Goal: Contribute content: Add original content to the website for others to see

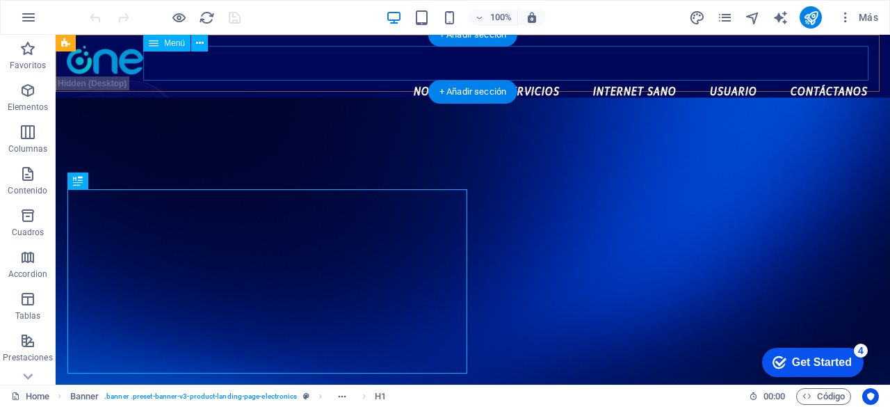
click at [521, 74] on nav "Nosotros Servicios Internet Sano Usuario Contáctanos" at bounding box center [473, 91] width 812 height 35
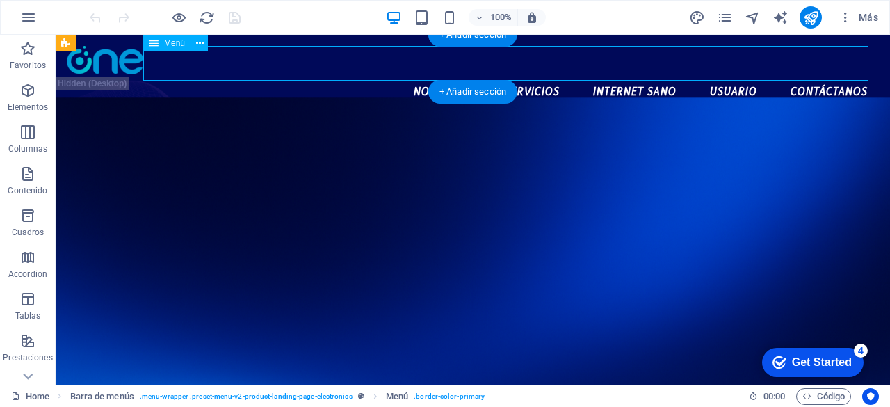
click at [526, 74] on nav "Nosotros Servicios Internet Sano Usuario Contáctanos" at bounding box center [473, 91] width 812 height 35
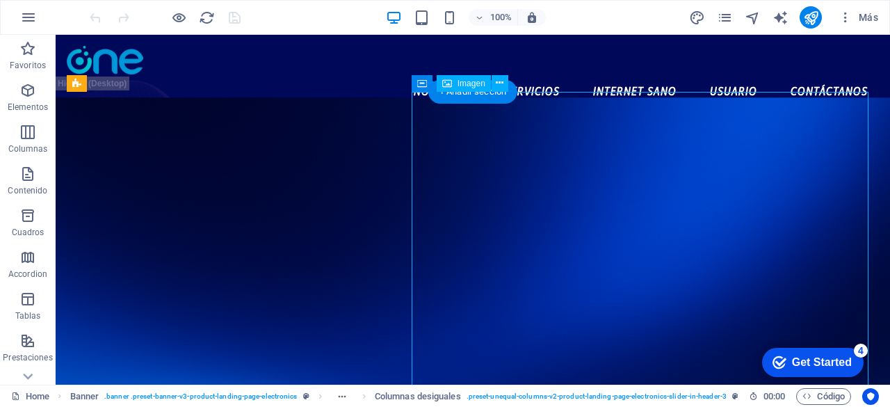
select select "%"
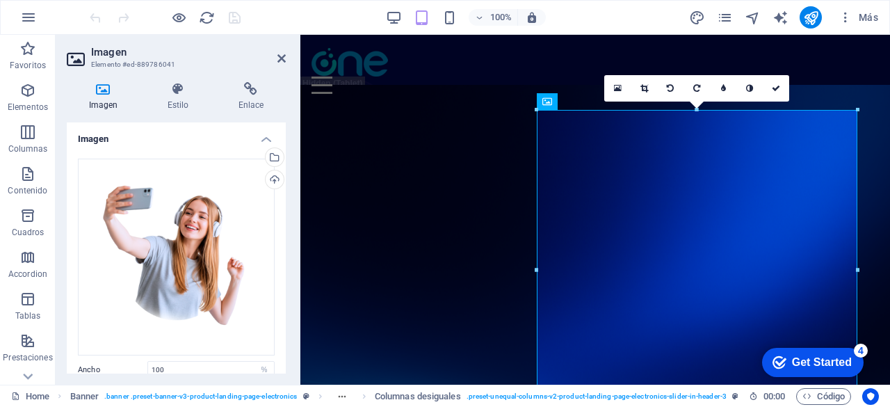
click at [287, 55] on aside "Imagen Elemento #ed-889786041 Imagen Estilo Enlace Imagen Arrastra archivos aqu…" at bounding box center [178, 210] width 245 height 350
click at [284, 56] on icon at bounding box center [281, 58] width 8 height 11
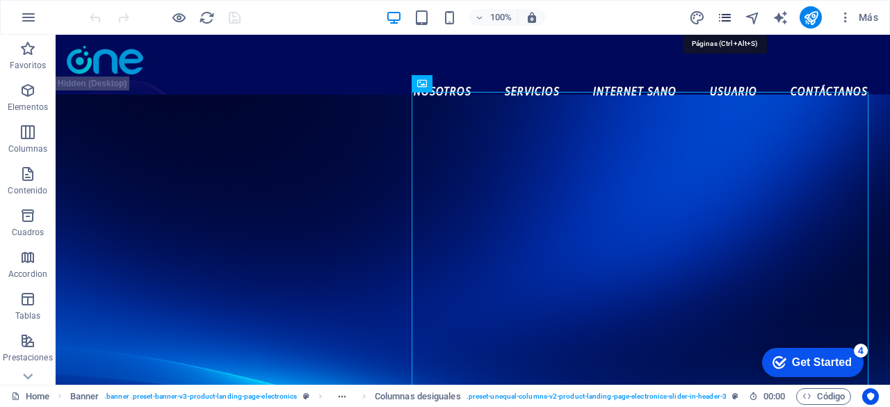
click at [732, 16] on icon "pages" at bounding box center [725, 18] width 16 height 16
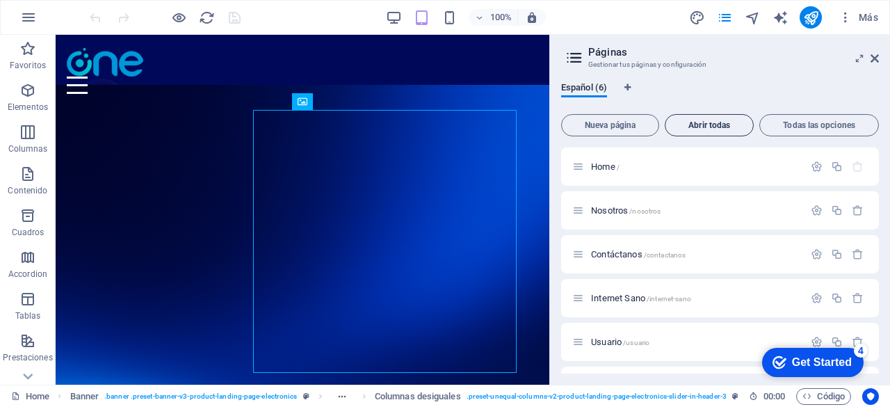
click at [705, 122] on span "Abrir todas" at bounding box center [709, 125] width 76 height 8
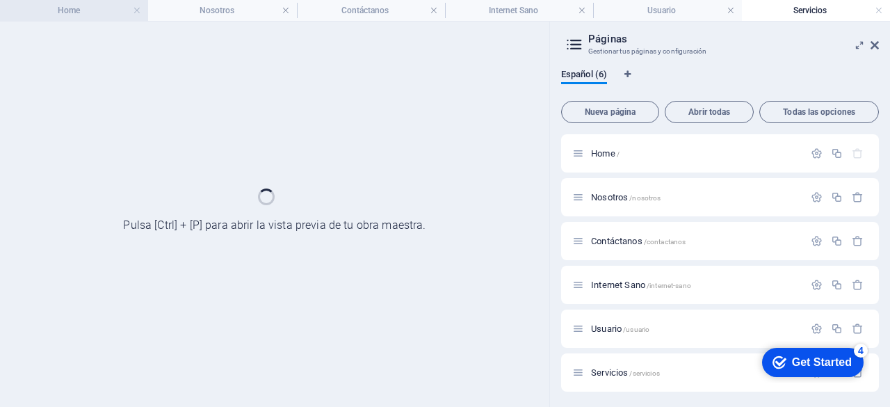
click at [72, 13] on h4 "Home" at bounding box center [74, 10] width 148 height 15
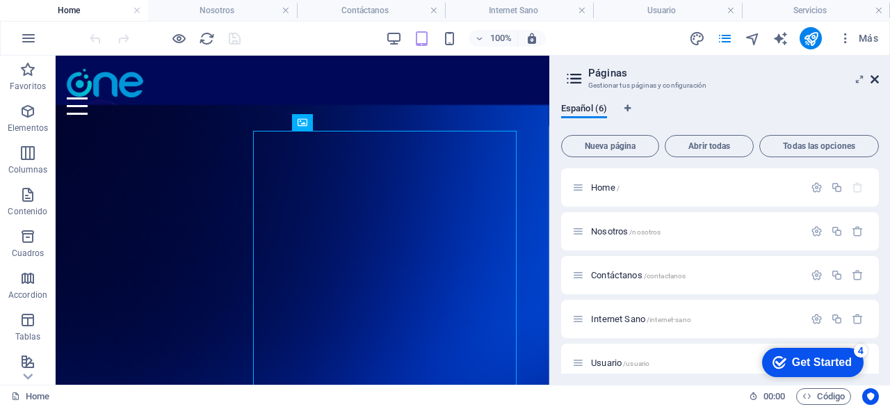
click at [877, 81] on icon at bounding box center [874, 79] width 8 height 11
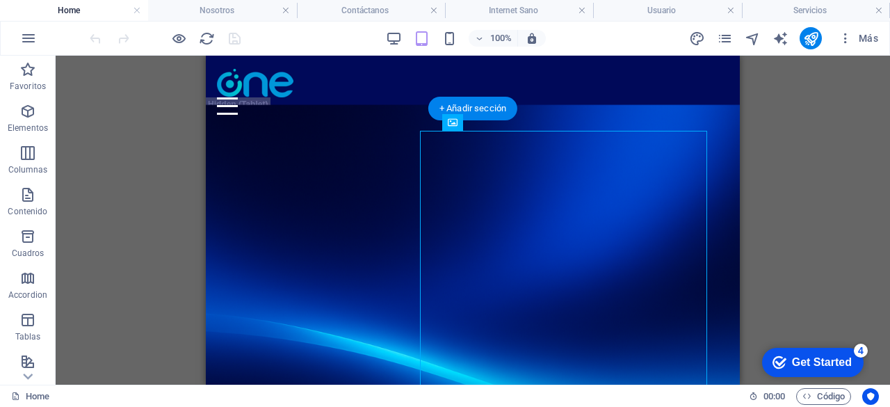
click at [638, 115] on figure at bounding box center [473, 264] width 534 height 320
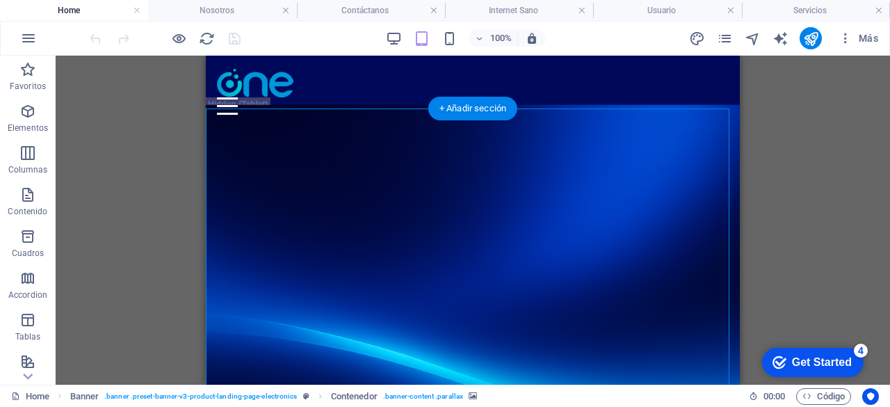
click at [638, 115] on figure at bounding box center [473, 264] width 534 height 320
select select "px"
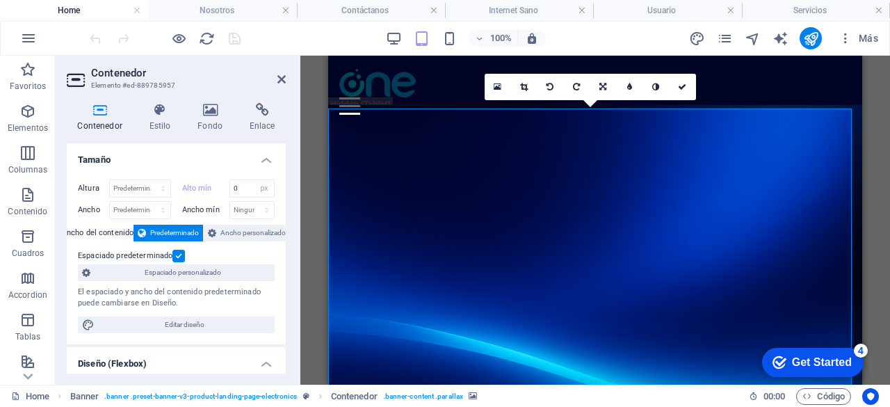
click at [286, 77] on aside "Contenedor Elemento #ed-889785957 Contenedor Estilo Fondo Enlace Tamaño Altura …" at bounding box center [178, 220] width 245 height 329
click at [283, 77] on icon at bounding box center [281, 79] width 8 height 11
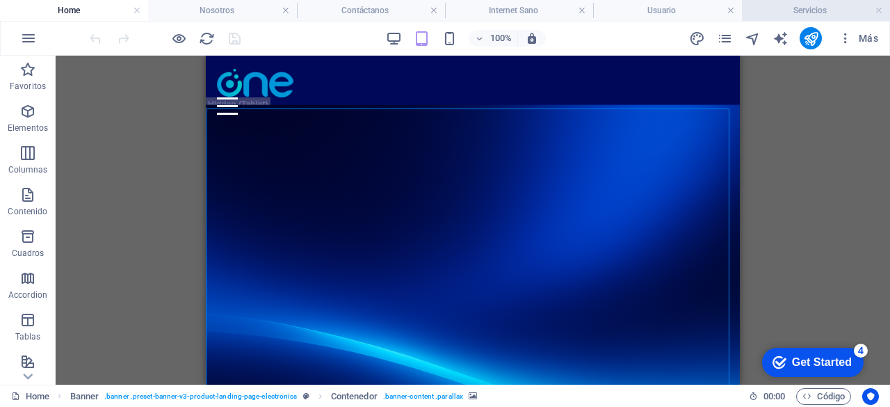
click at [816, 10] on h4 "Servicios" at bounding box center [816, 10] width 148 height 15
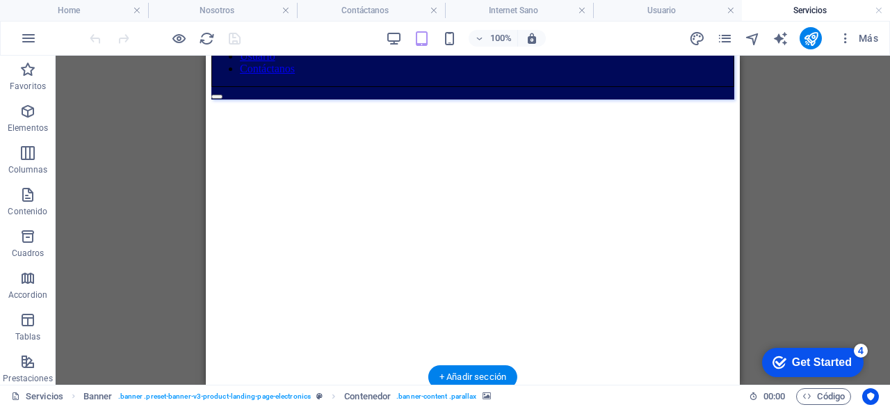
scroll to position [61, 0]
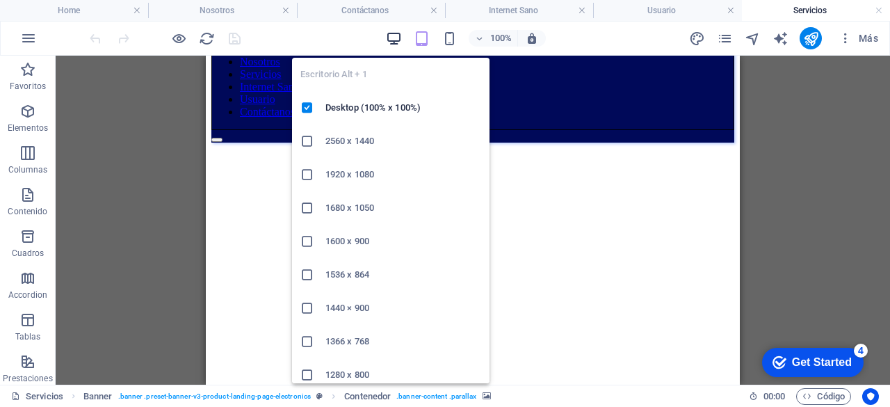
click at [391, 31] on icon "button" at bounding box center [394, 39] width 16 height 16
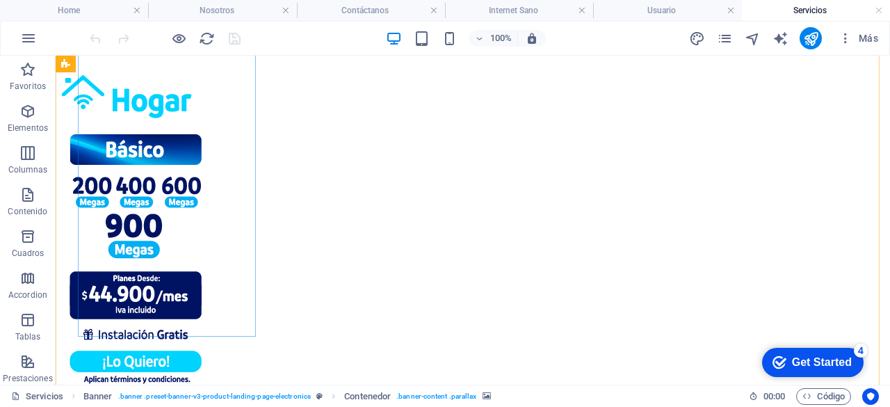
scroll to position [677, 0]
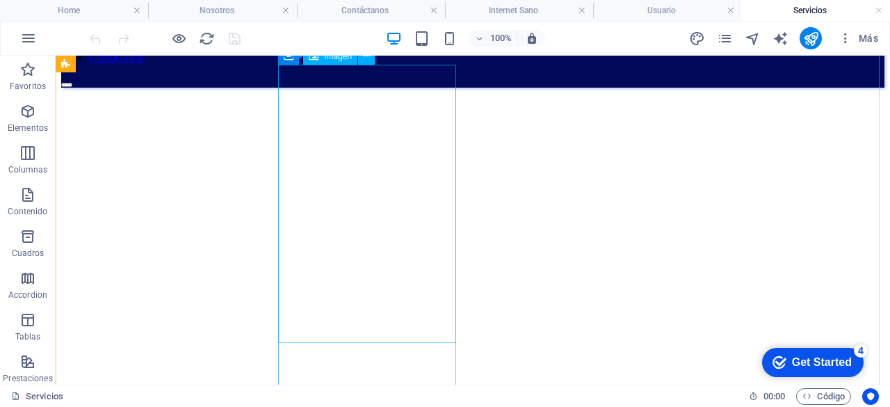
scroll to position [38, 0]
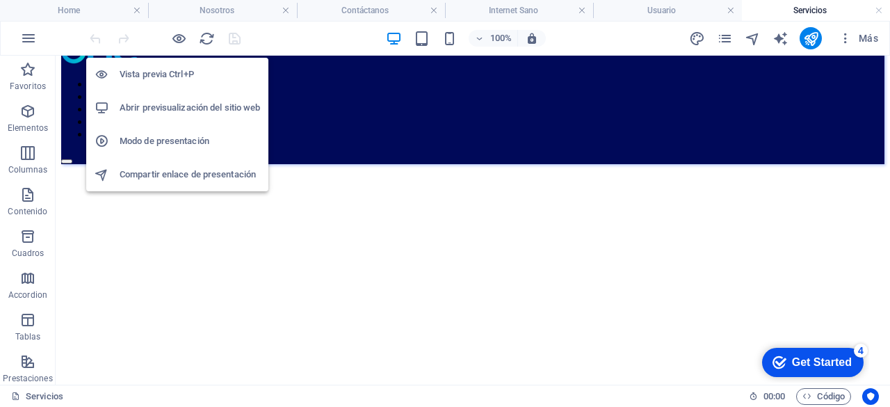
click at [186, 108] on h6 "Abrir previsualización del sitio web" at bounding box center [190, 107] width 140 height 17
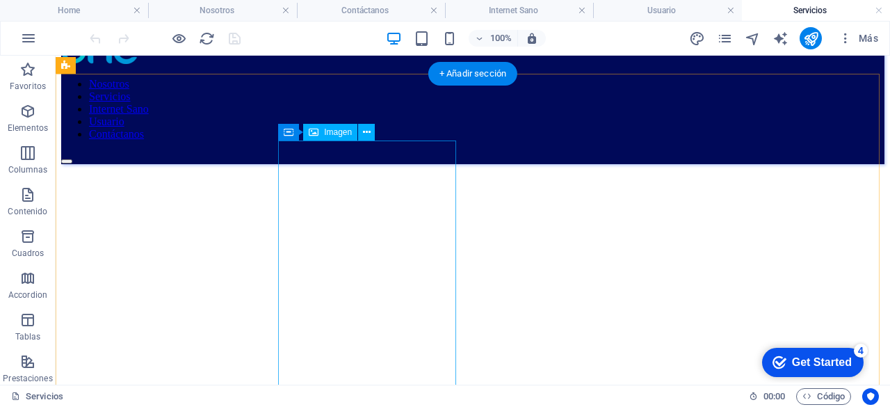
scroll to position [66, 0]
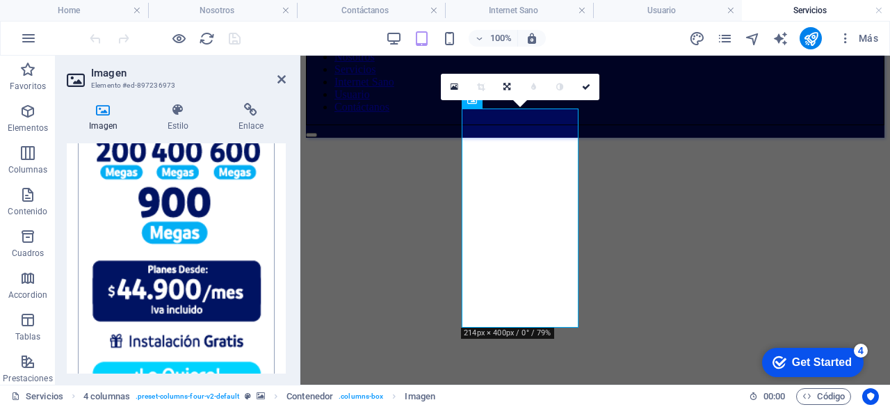
scroll to position [57, 0]
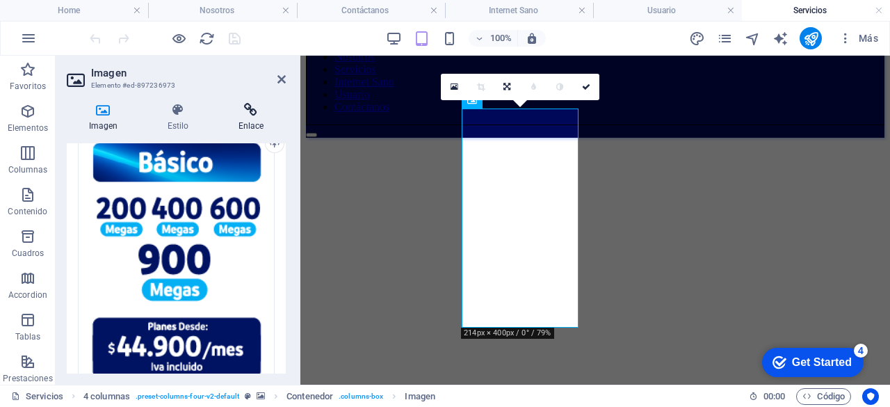
click at [260, 116] on icon at bounding box center [251, 110] width 70 height 14
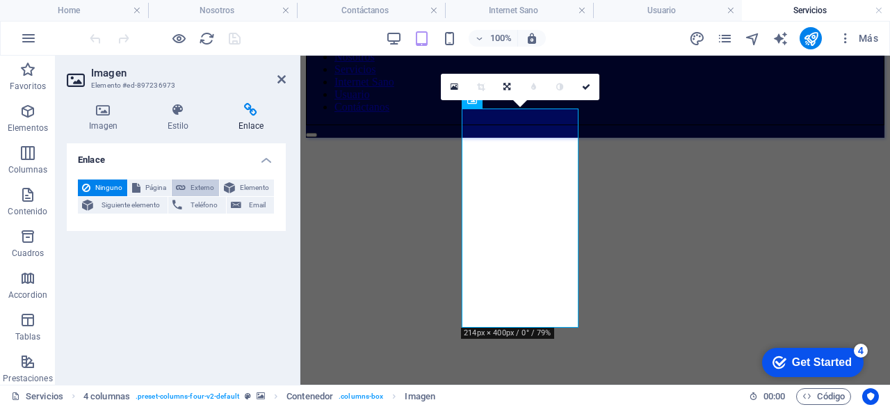
click at [199, 191] on span "Externo" at bounding box center [202, 187] width 25 height 17
select select "blank"
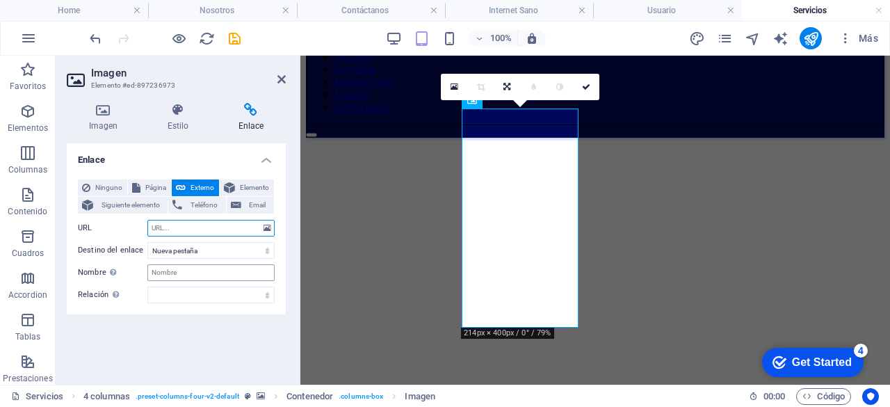
scroll to position [5, 0]
click at [180, 220] on input "URL" at bounding box center [210, 226] width 127 height 17
paste input "[URL][DOMAIN_NAME][PHONE_NUMBER])"
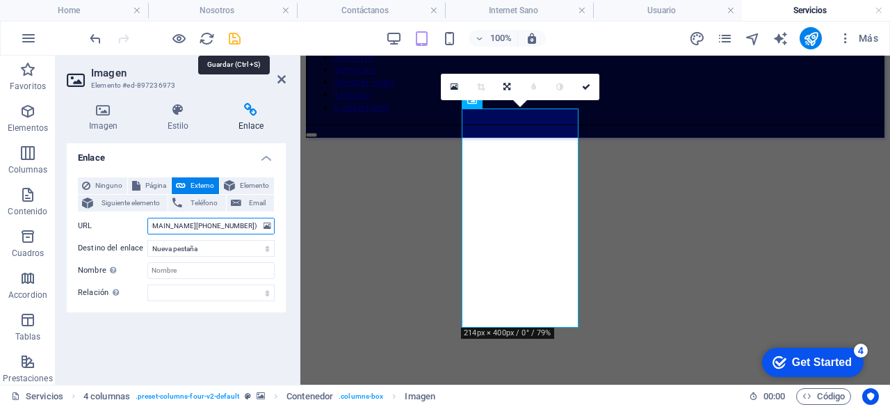
type input "[URL][DOMAIN_NAME][PHONE_NUMBER])"
click at [236, 39] on icon "save" at bounding box center [235, 39] width 16 height 16
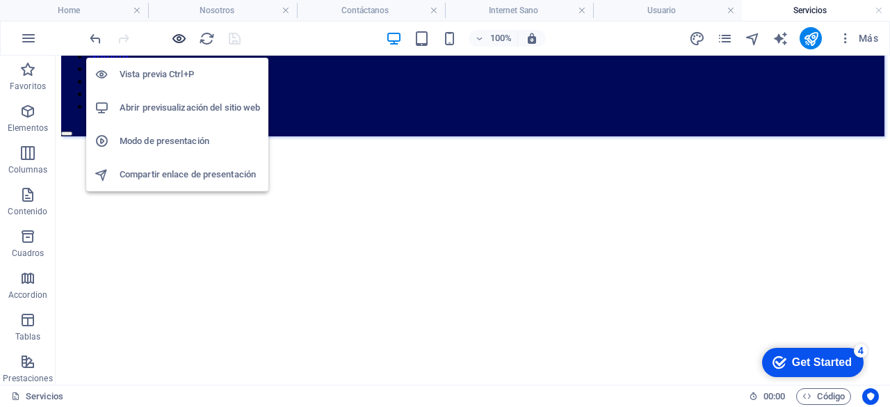
click at [184, 40] on icon "button" at bounding box center [179, 39] width 16 height 16
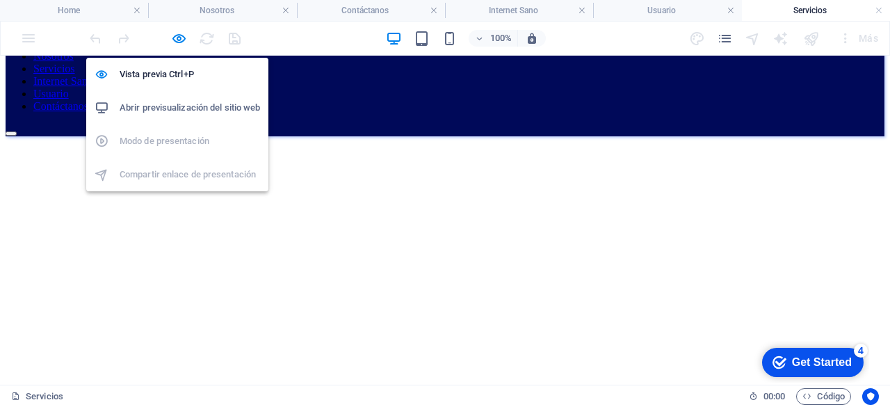
click at [182, 105] on h6 "Abrir previsualización del sitio web" at bounding box center [190, 107] width 140 height 17
click at [180, 37] on icon "button" at bounding box center [179, 39] width 16 height 16
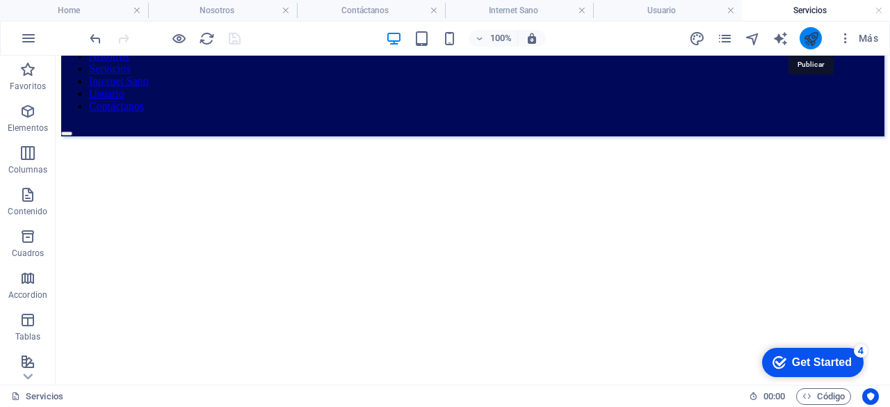
click at [818, 40] on icon "publish" at bounding box center [811, 39] width 16 height 16
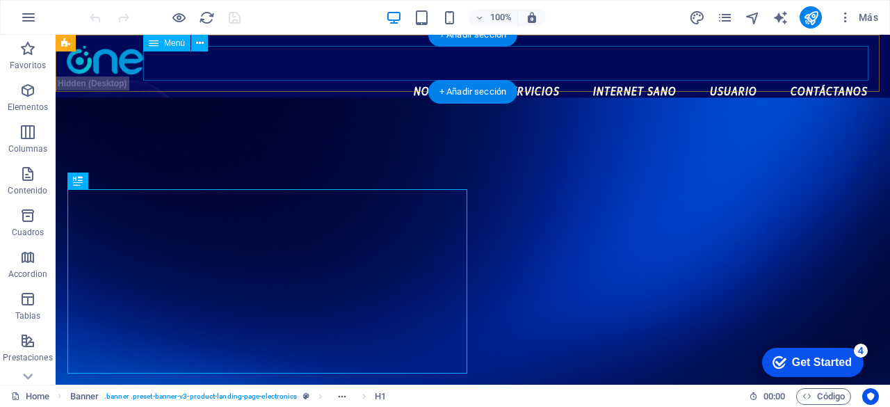
click at [520, 74] on nav "Nosotros Servicios Internet Sano Usuario Contáctanos" at bounding box center [473, 91] width 812 height 35
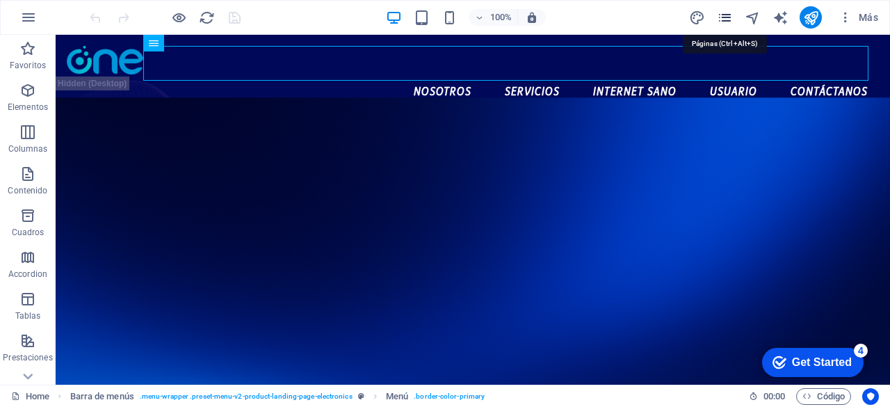
click at [721, 17] on icon "pages" at bounding box center [725, 18] width 16 height 16
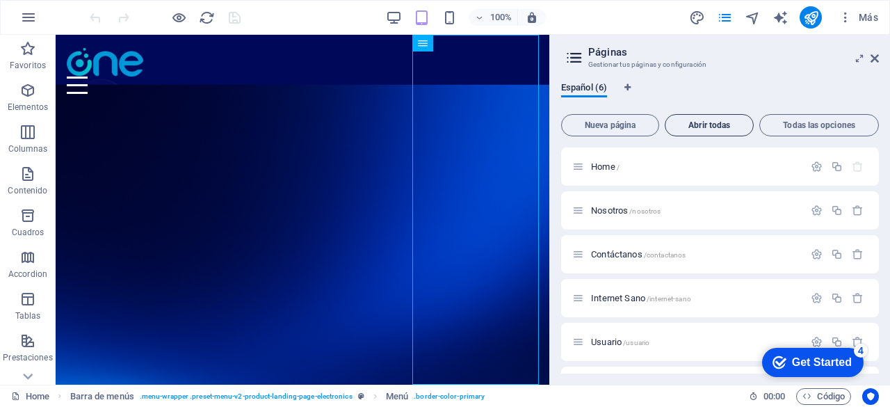
click at [709, 123] on span "Abrir todas" at bounding box center [709, 125] width 76 height 8
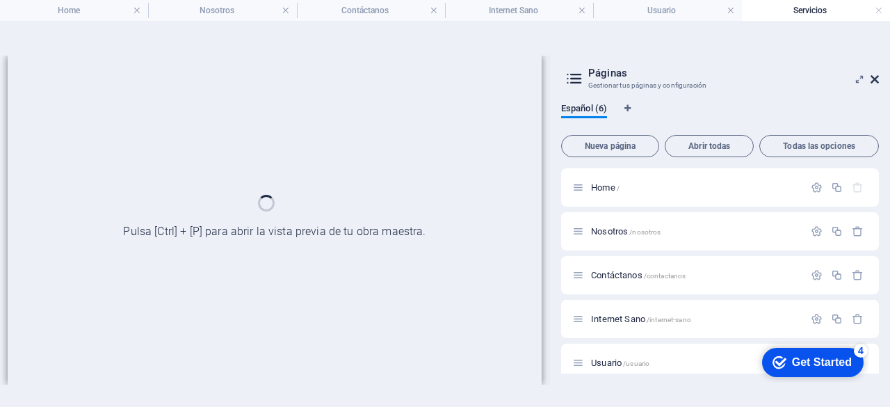
click at [877, 81] on icon at bounding box center [874, 79] width 8 height 11
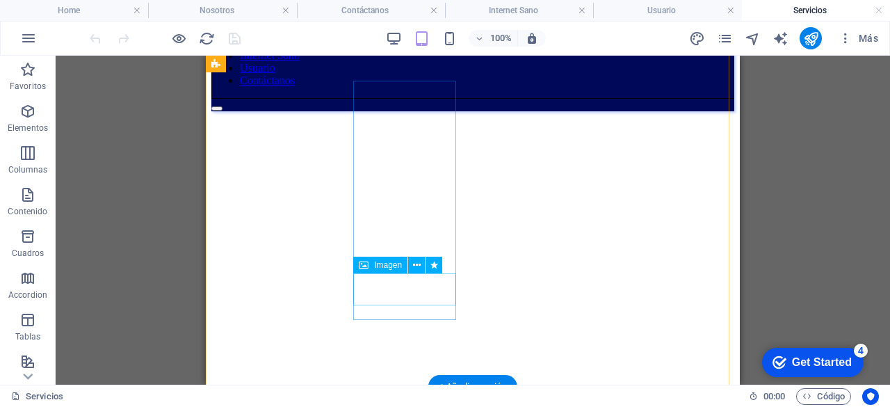
scroll to position [94, 0]
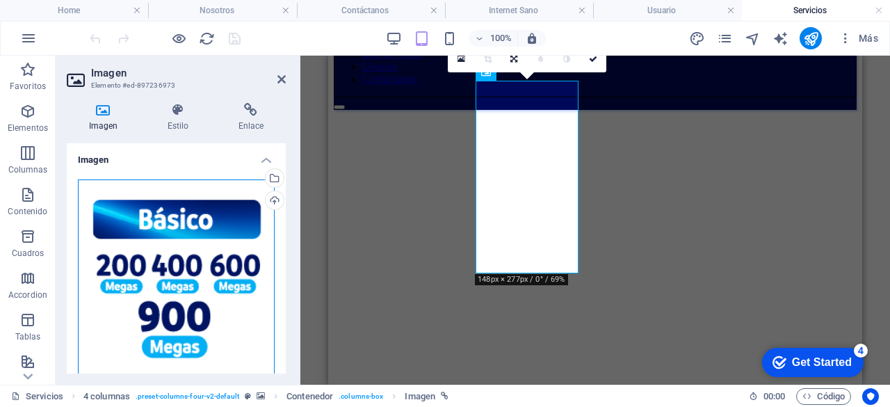
click at [207, 257] on div "Arrastra archivos aquí, haz clic para escoger archivos o selecciona archivos de…" at bounding box center [176, 359] width 197 height 361
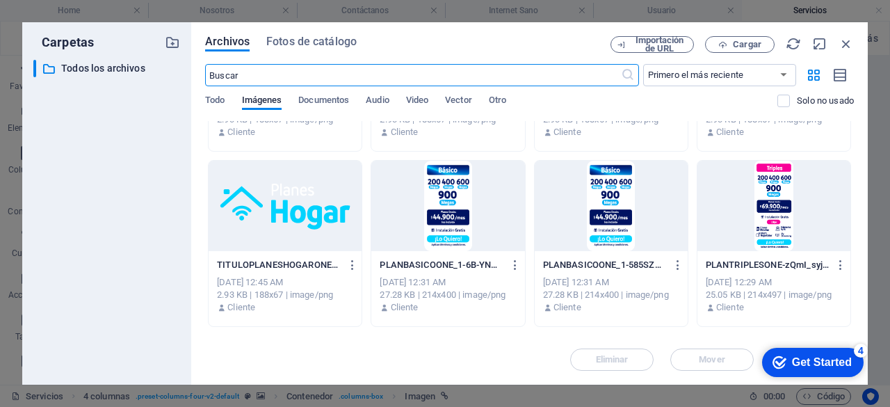
scroll to position [304, 0]
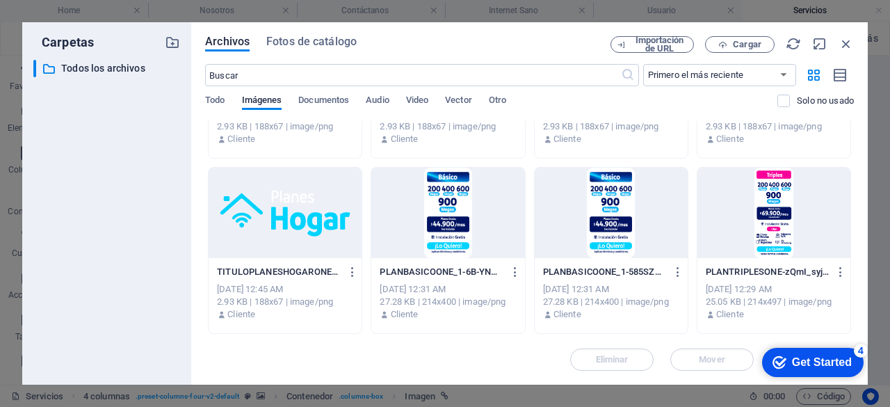
click at [467, 200] on div at bounding box center [447, 213] width 153 height 90
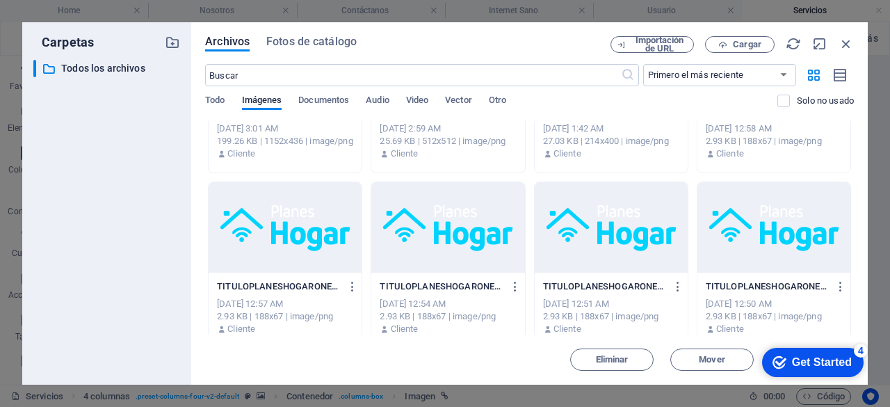
scroll to position [0, 0]
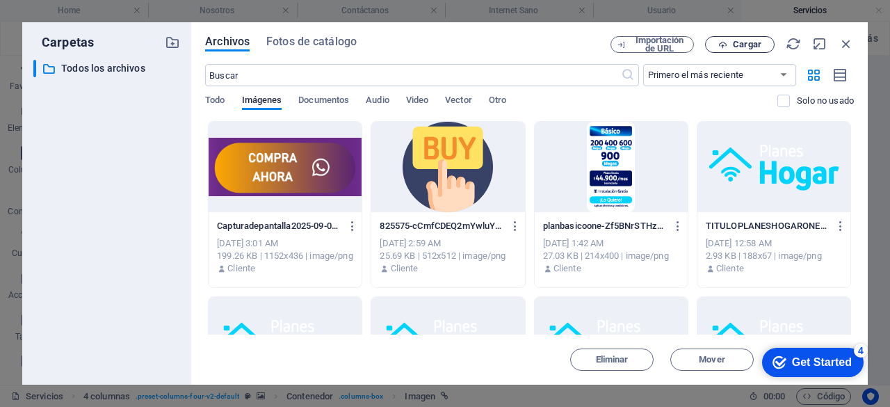
click at [735, 42] on span "Cargar" at bounding box center [747, 44] width 29 height 8
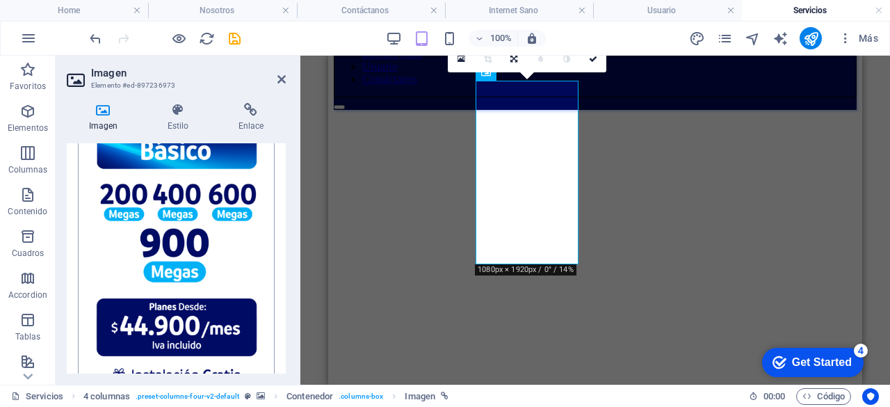
scroll to position [63, 0]
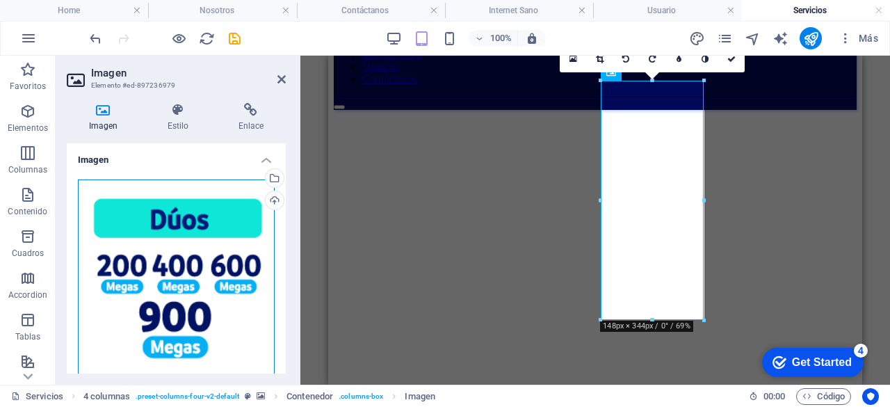
click at [156, 270] on div "Arrastra archivos aquí, haz clic para escoger archivos o selecciona archivos de…" at bounding box center [176, 403] width 197 height 448
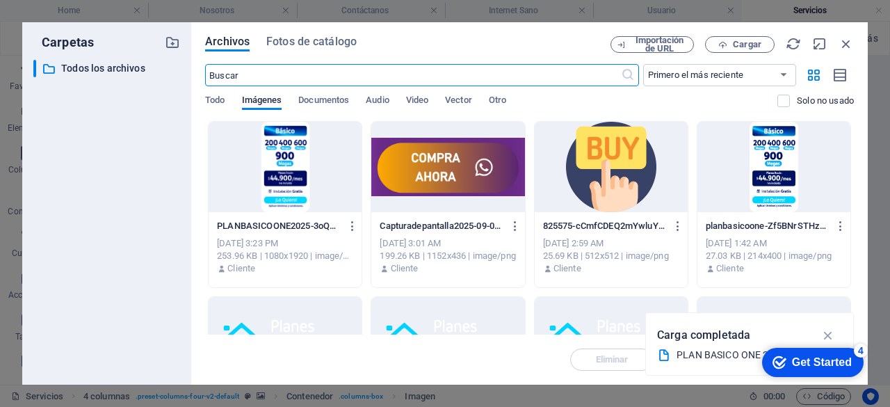
scroll to position [559, 0]
click at [742, 45] on span "Cargar" at bounding box center [747, 44] width 29 height 8
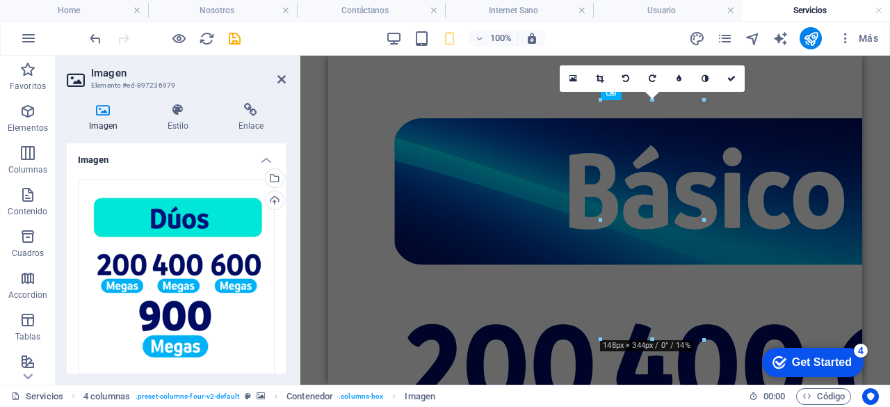
scroll to position [74, 0]
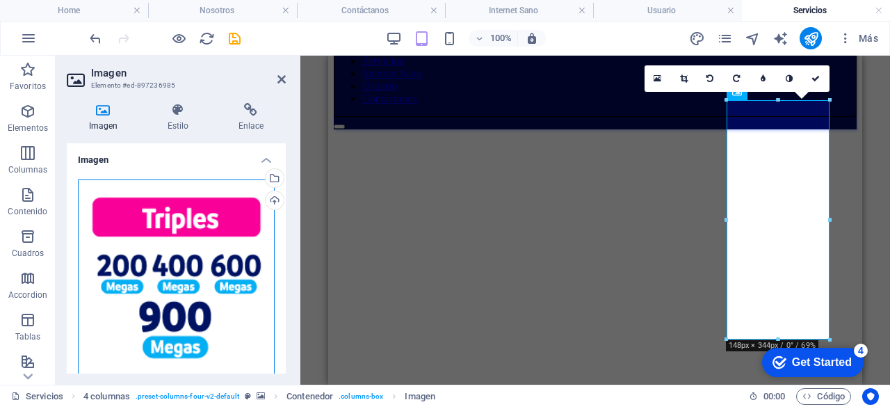
click at [143, 284] on div "Arrastra archivos aquí, haz clic para escoger archivos o selecciona archivos de…" at bounding box center [176, 403] width 197 height 448
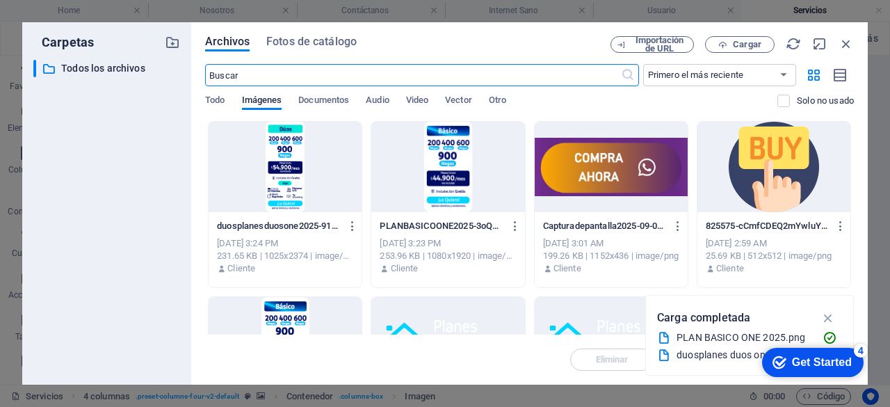
scroll to position [1030, 0]
click at [731, 44] on span "Cargar" at bounding box center [739, 44] width 57 height 9
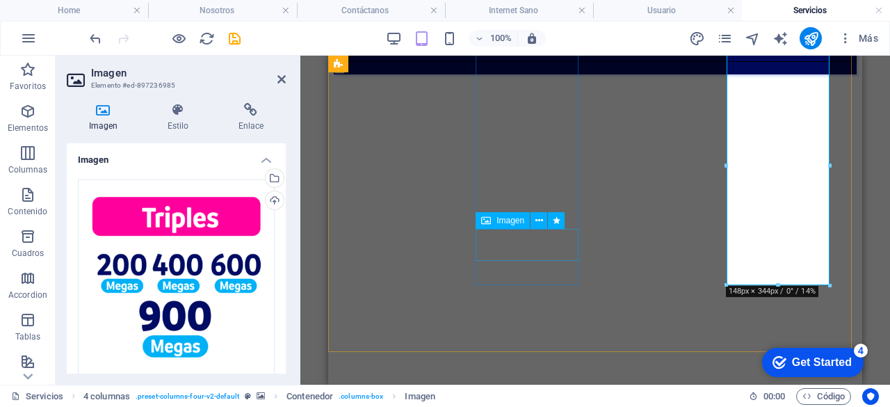
scroll to position [130, 0]
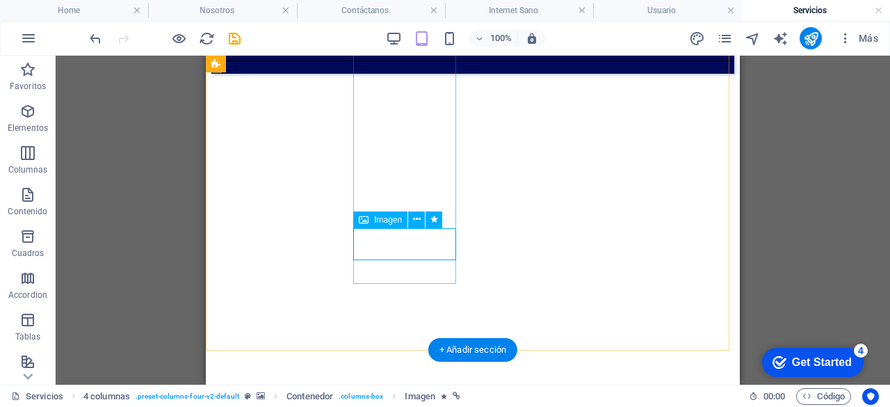
select select "px"
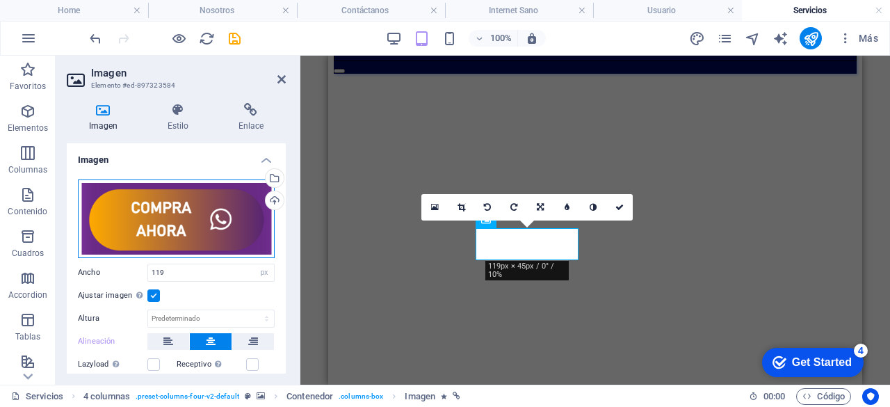
click at [179, 229] on div "Arrastra archivos aquí, haz clic para escoger archivos o selecciona archivos de…" at bounding box center [176, 218] width 197 height 79
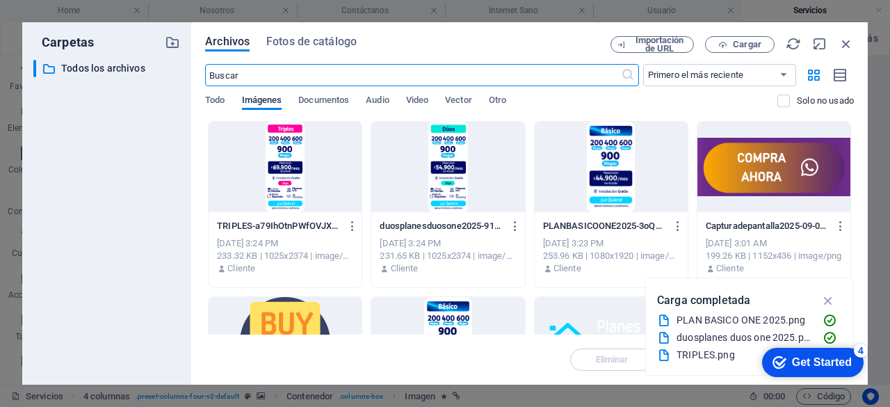
scroll to position [352, 0]
click at [738, 37] on button "Cargar" at bounding box center [740, 44] width 70 height 17
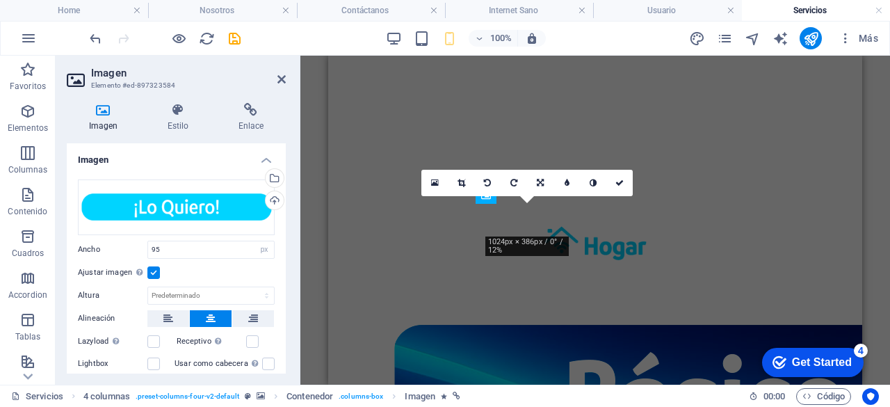
type input "119"
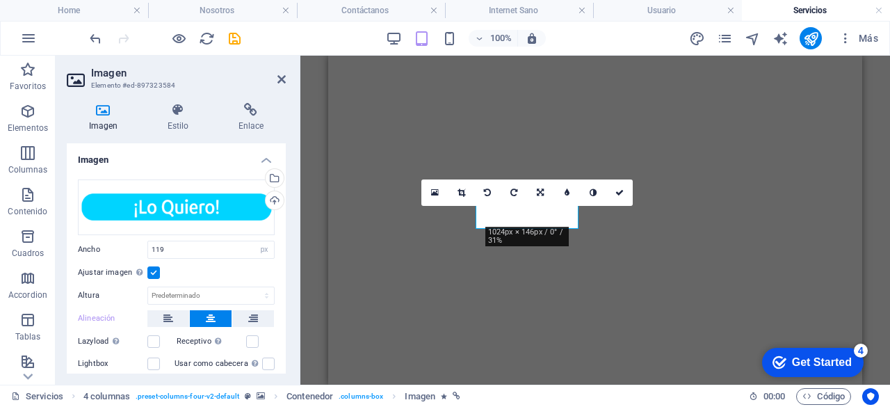
click at [628, 49] on figure at bounding box center [595, 49] width 523 height 0
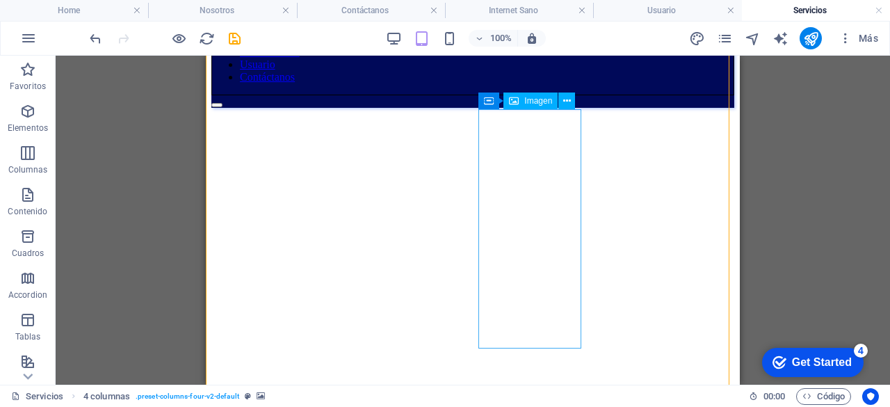
scroll to position [104, 0]
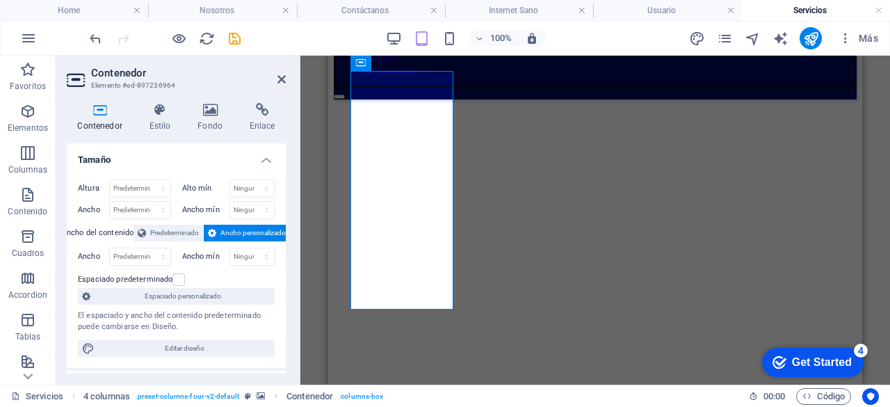
drag, startPoint x: 399, startPoint y: 311, endPoint x: 396, endPoint y: 327, distance: 16.9
click at [396, 99] on figure at bounding box center [595, 99] width 523 height 0
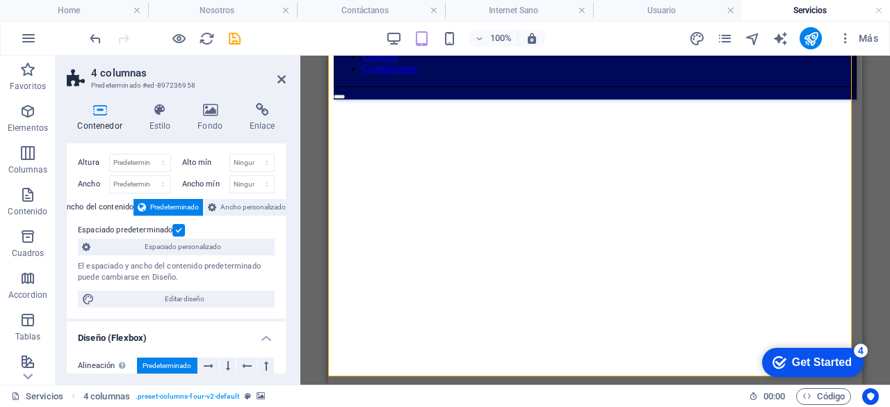
scroll to position [15, 0]
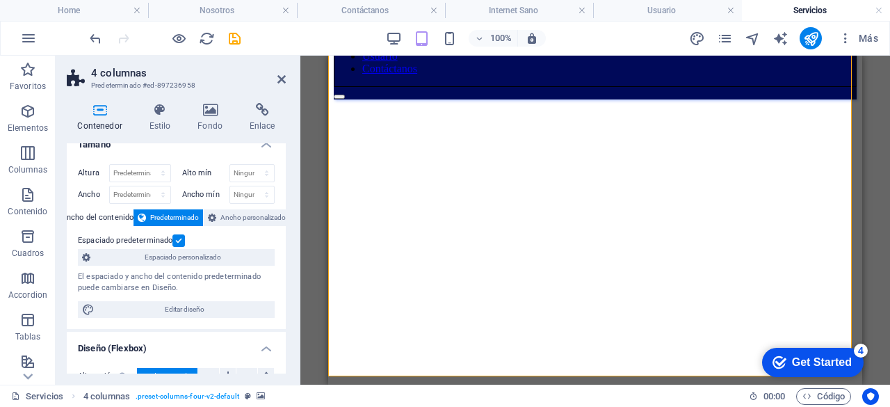
click at [177, 240] on label at bounding box center [178, 240] width 13 height 13
click at [0, 0] on input "Espaciado predeterminado" at bounding box center [0, 0] width 0 height 0
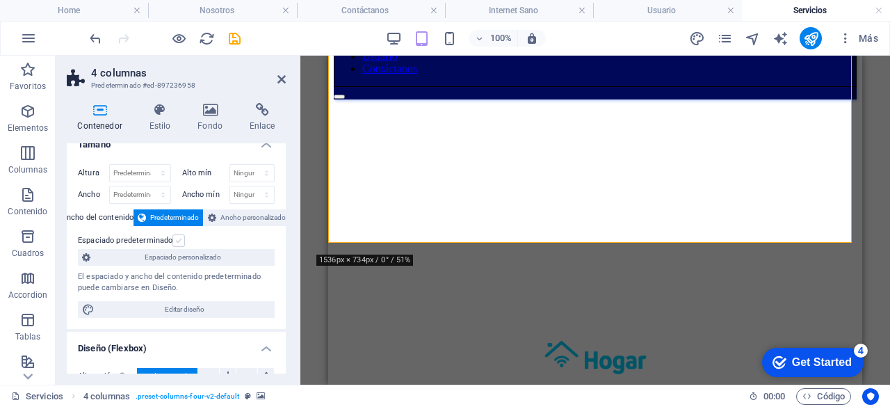
click at [177, 240] on label at bounding box center [178, 240] width 13 height 13
click at [0, 0] on input "Espaciado predeterminado" at bounding box center [0, 0] width 0 height 0
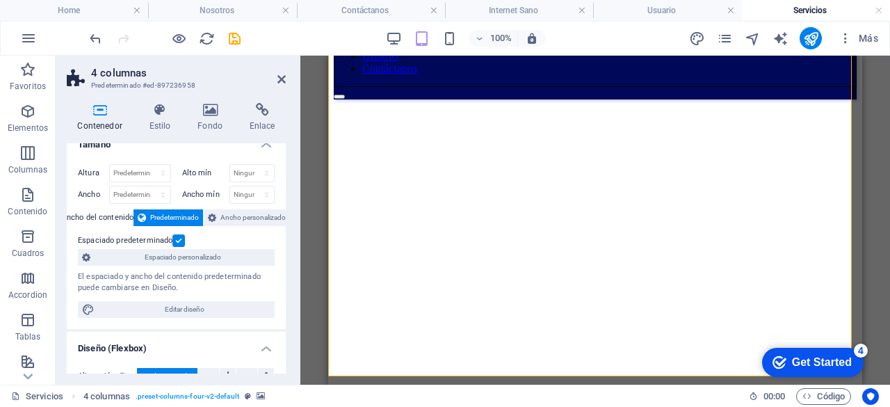
click at [177, 240] on label at bounding box center [178, 240] width 13 height 13
click at [0, 0] on input "Espaciado predeterminado" at bounding box center [0, 0] width 0 height 0
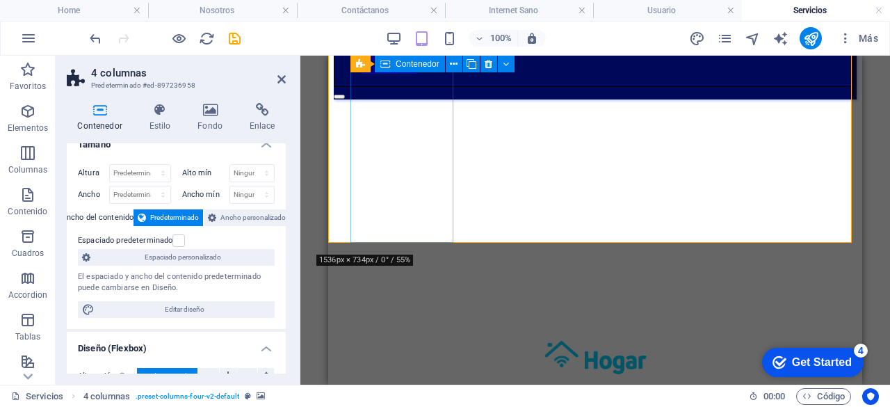
scroll to position [0, 0]
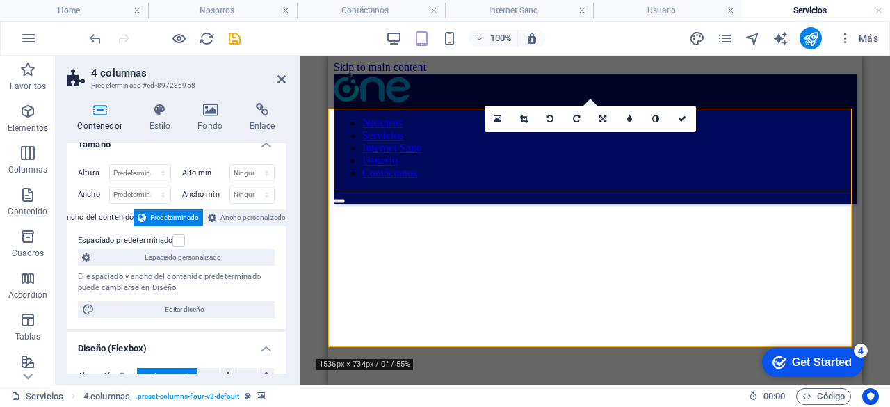
click at [341, 204] on figure at bounding box center [595, 204] width 523 height 0
click at [869, 259] on div "Arrastra aquí para reemplazar el contenido existente. Si quieres crear un eleme…" at bounding box center [595, 220] width 590 height 329
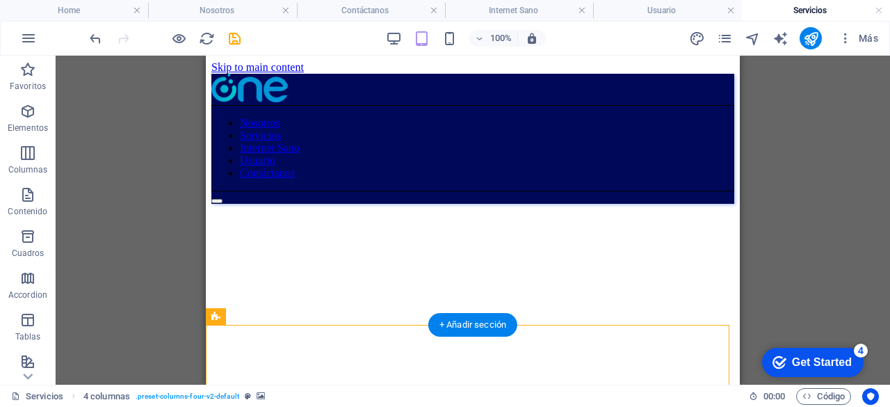
scroll to position [25, 0]
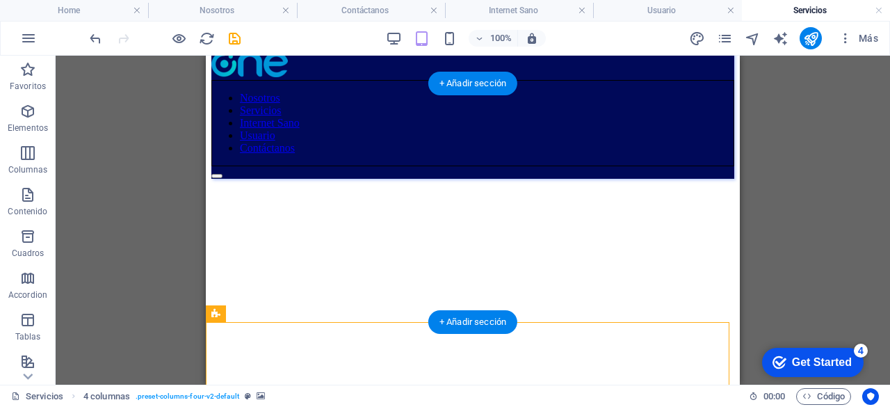
click at [220, 179] on figure at bounding box center [472, 179] width 523 height 0
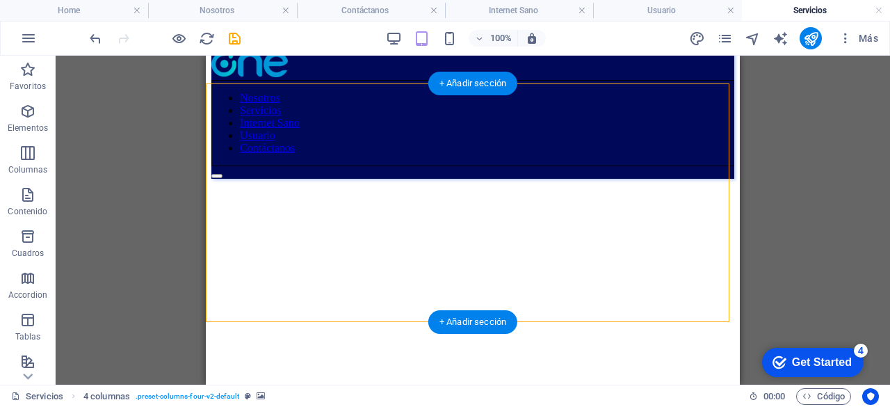
click at [220, 179] on figure at bounding box center [472, 179] width 523 height 0
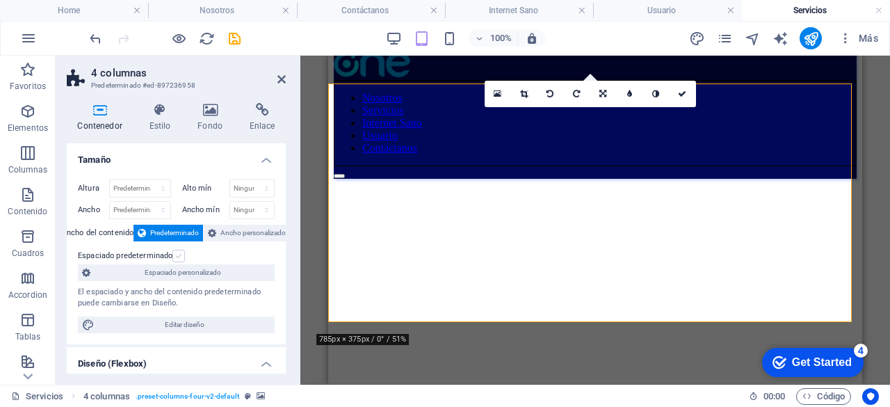
click at [184, 254] on label at bounding box center [178, 256] width 13 height 13
click at [0, 0] on input "Espaciado predeterminado" at bounding box center [0, 0] width 0 height 0
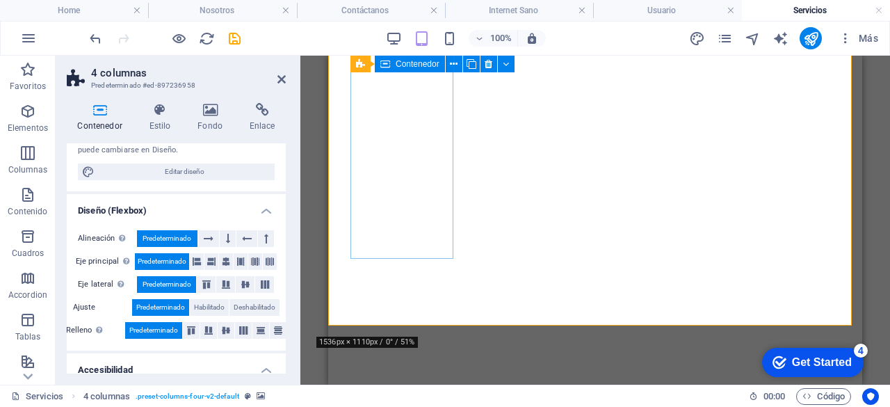
scroll to position [155, 0]
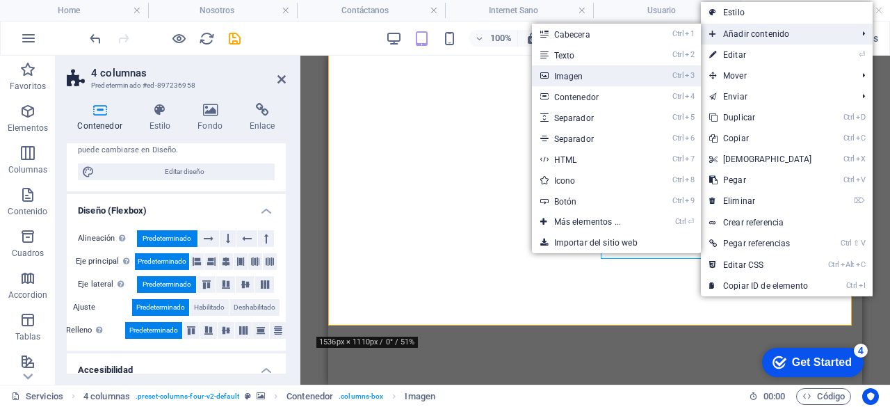
click at [606, 69] on link "Ctrl 3 Imagen" at bounding box center [590, 75] width 117 height 21
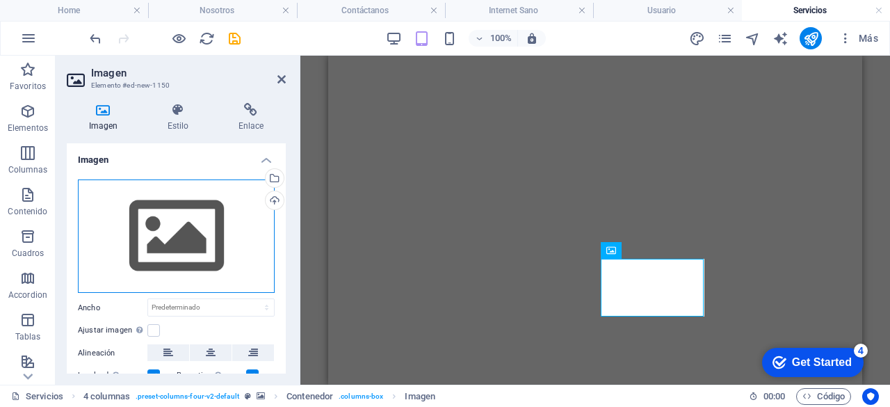
click at [222, 232] on div "Arrastra archivos aquí, haz clic para escoger archivos o selecciona archivos de…" at bounding box center [176, 236] width 197 height 114
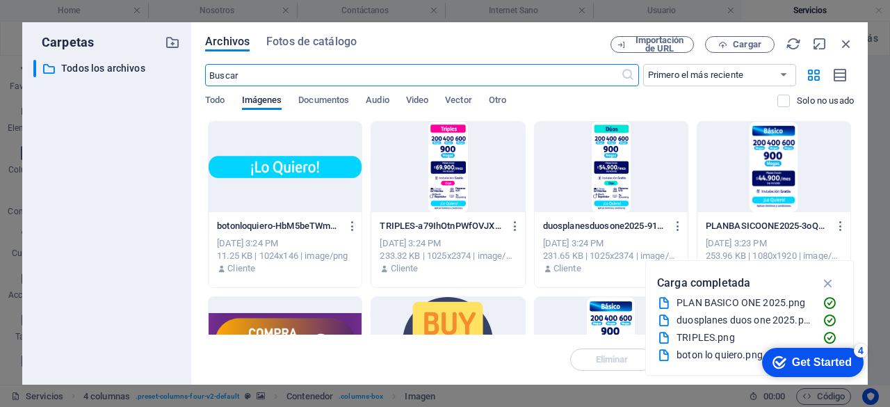
scroll to position [870, 0]
click at [323, 163] on div at bounding box center [285, 167] width 153 height 90
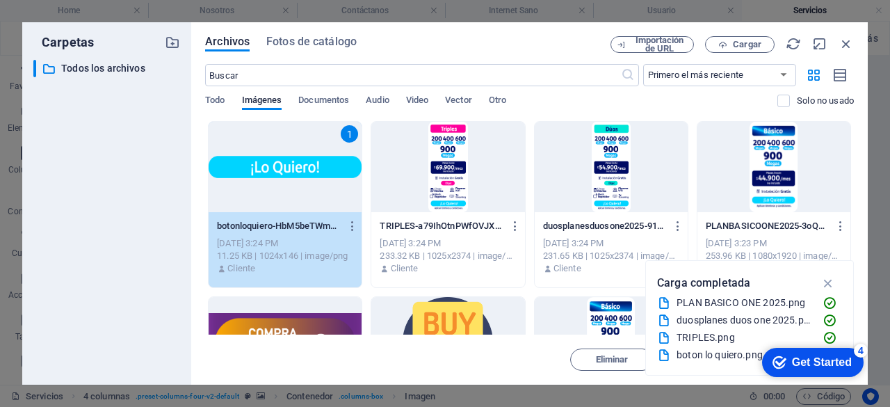
click at [323, 163] on div "1" at bounding box center [285, 167] width 153 height 90
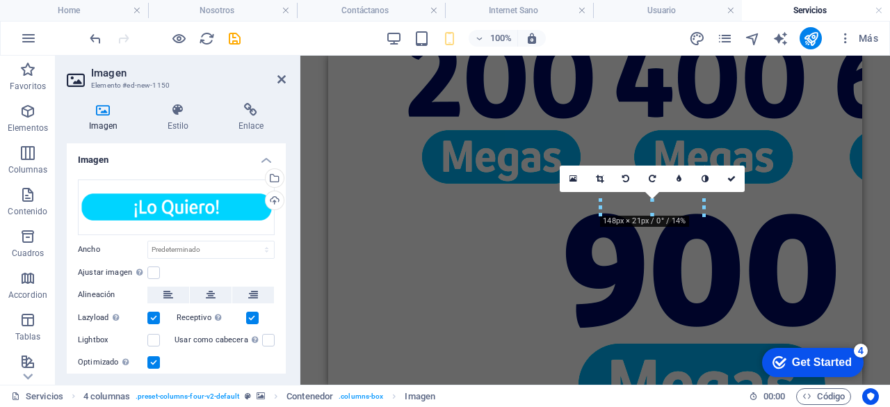
scroll to position [222, 0]
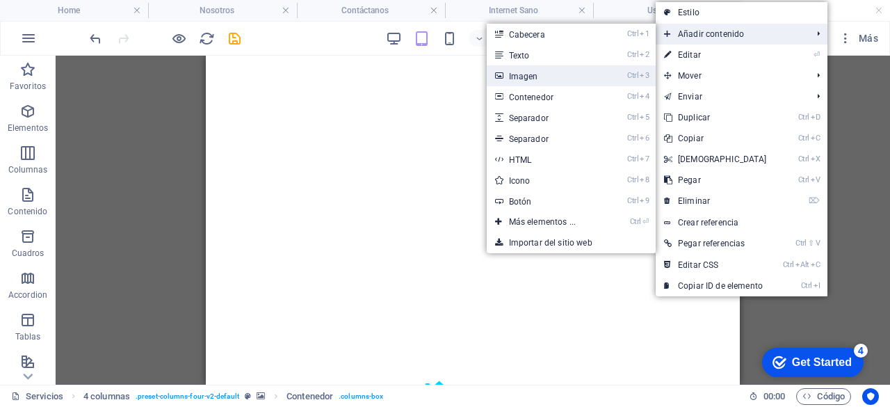
click at [559, 80] on link "Ctrl 3 Imagen" at bounding box center [545, 75] width 117 height 21
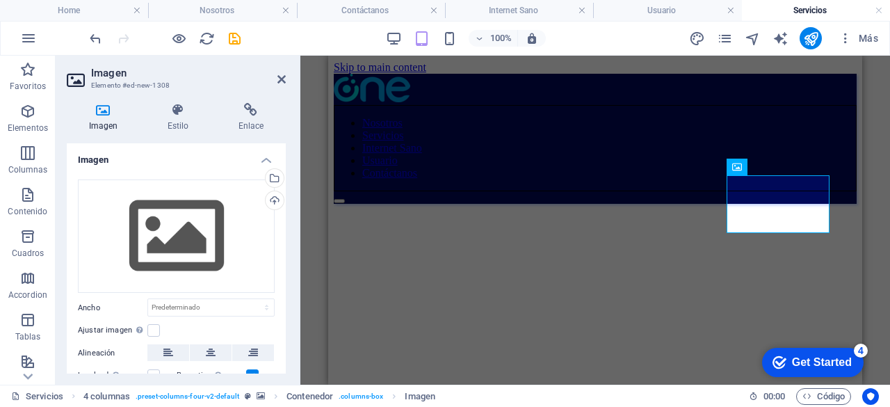
scroll to position [0, 0]
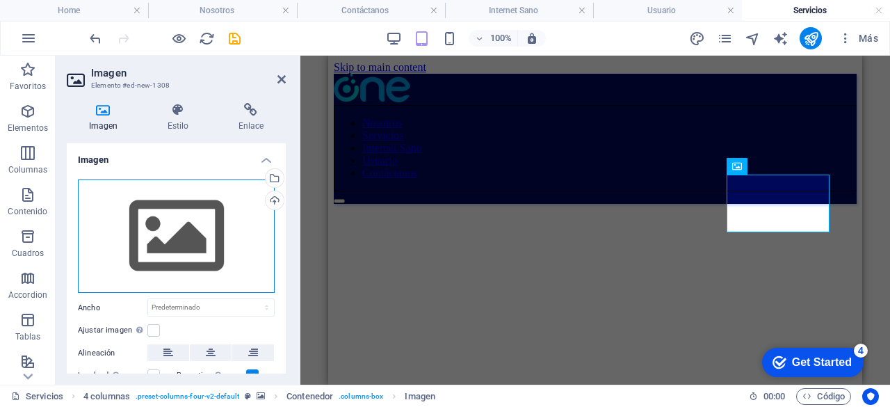
click at [209, 238] on div "Arrastra archivos aquí, haz clic para escoger archivos o selecciona archivos de…" at bounding box center [176, 236] width 197 height 114
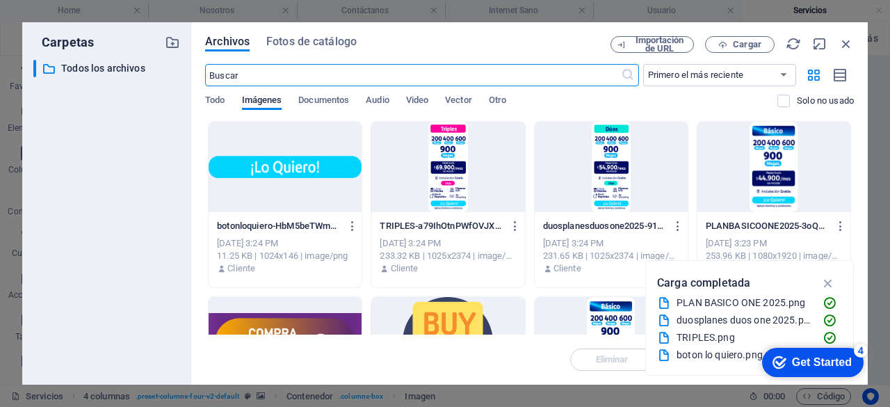
scroll to position [923, 0]
click at [290, 174] on div at bounding box center [285, 167] width 153 height 90
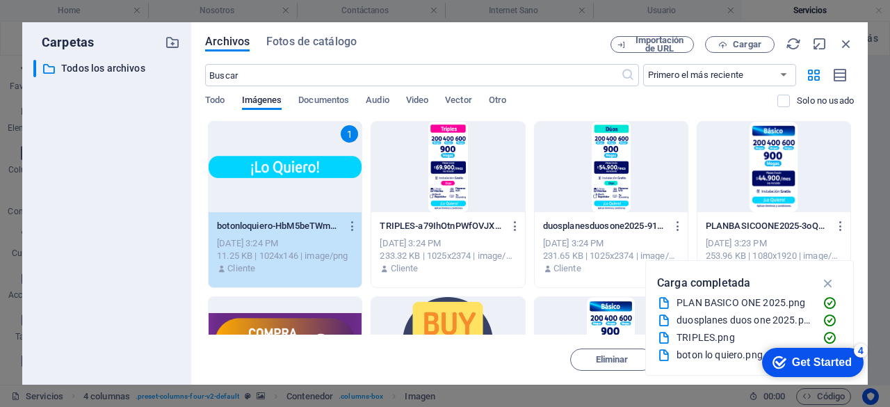
click at [290, 174] on div "1" at bounding box center [285, 167] width 153 height 90
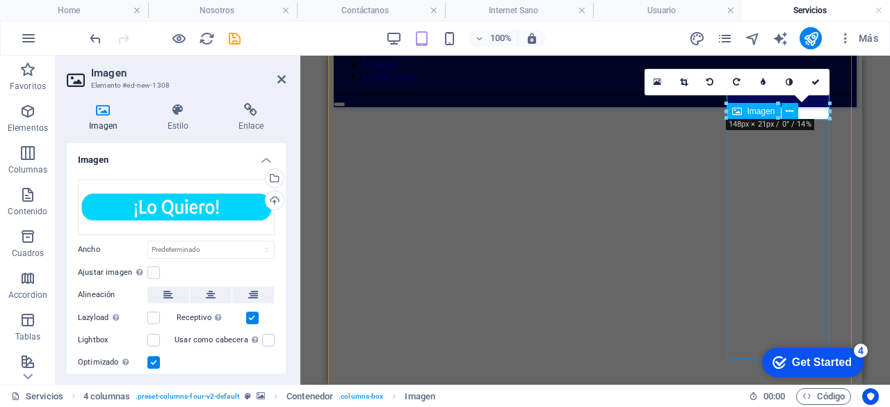
scroll to position [101, 0]
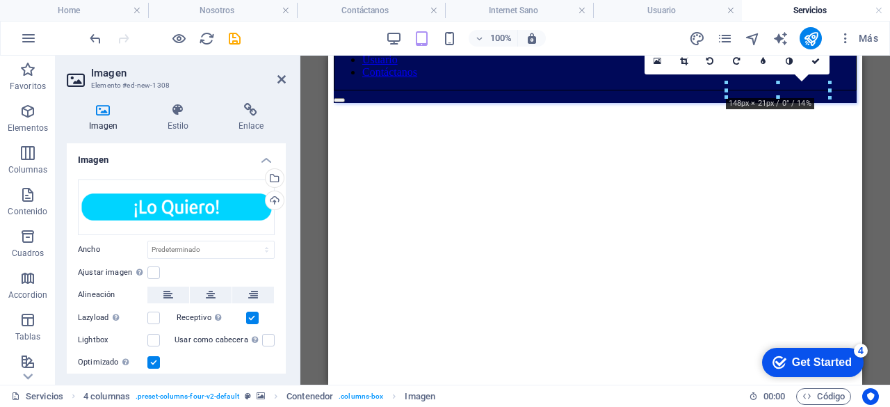
drag, startPoint x: 806, startPoint y: 91, endPoint x: 786, endPoint y: 305, distance: 215.1
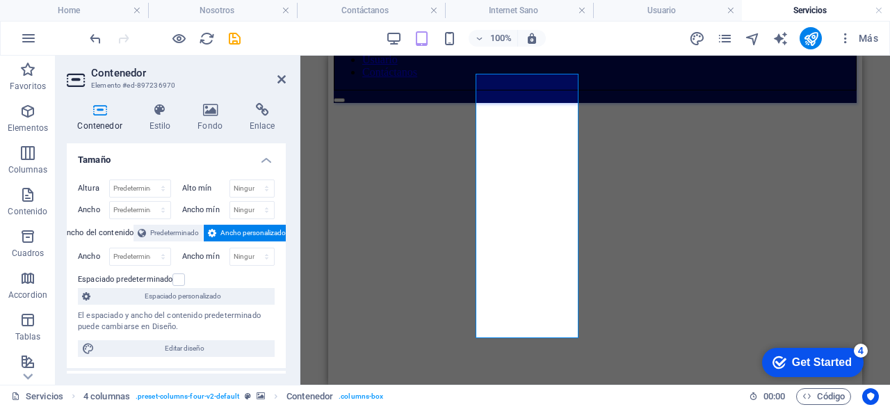
click at [584, 103] on figure at bounding box center [595, 103] width 523 height 0
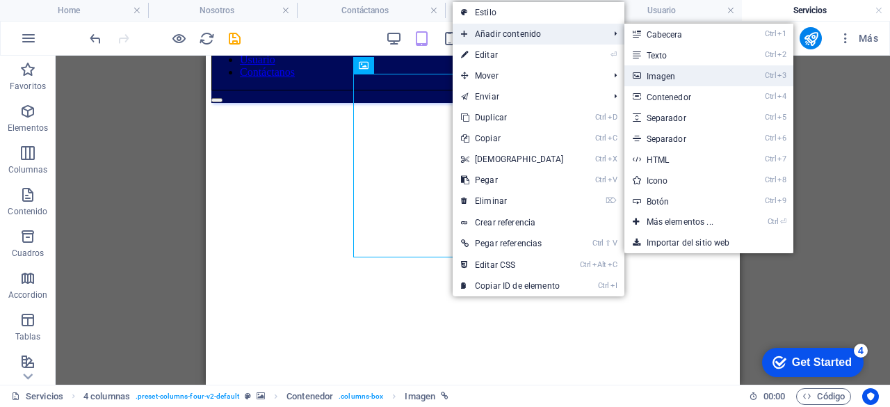
click at [655, 67] on link "Ctrl 3 Imagen" at bounding box center [682, 75] width 117 height 21
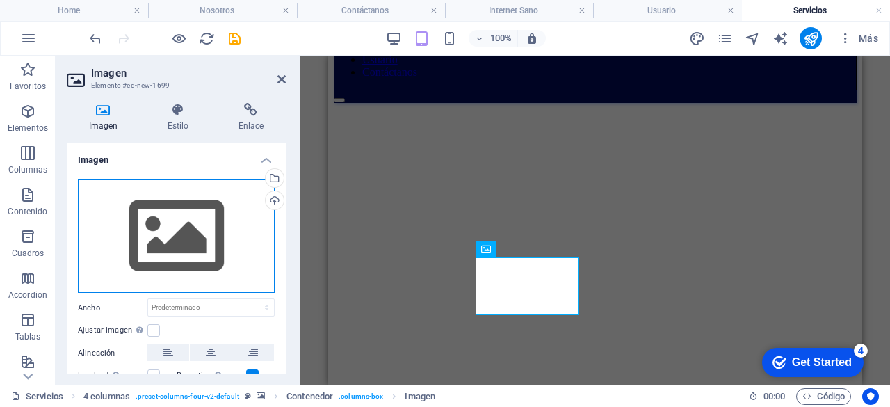
click at [172, 219] on div "Arrastra archivos aquí, haz clic para escoger archivos o selecciona archivos de…" at bounding box center [176, 236] width 197 height 114
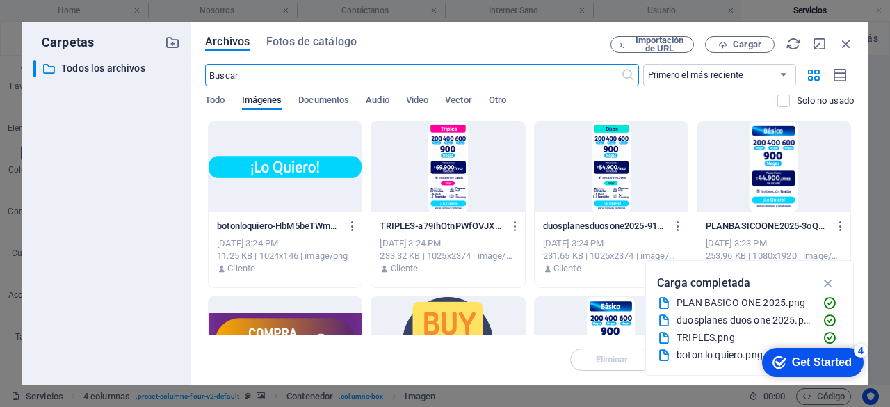
scroll to position [375, 0]
click at [293, 147] on div at bounding box center [285, 167] width 153 height 90
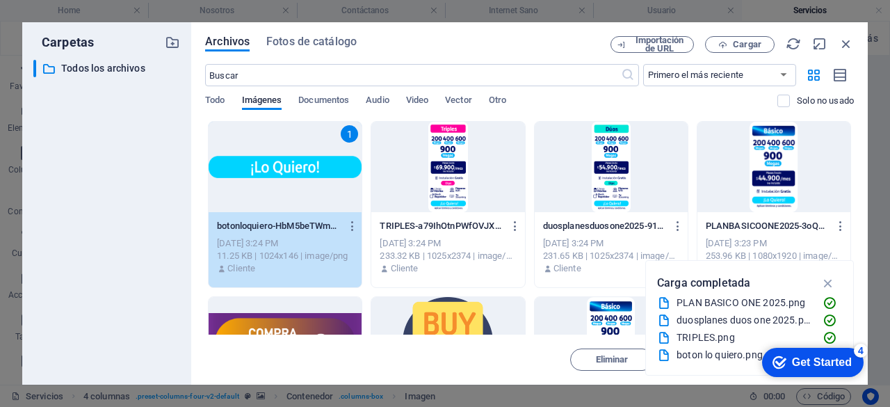
click at [293, 147] on div "1" at bounding box center [285, 167] width 153 height 90
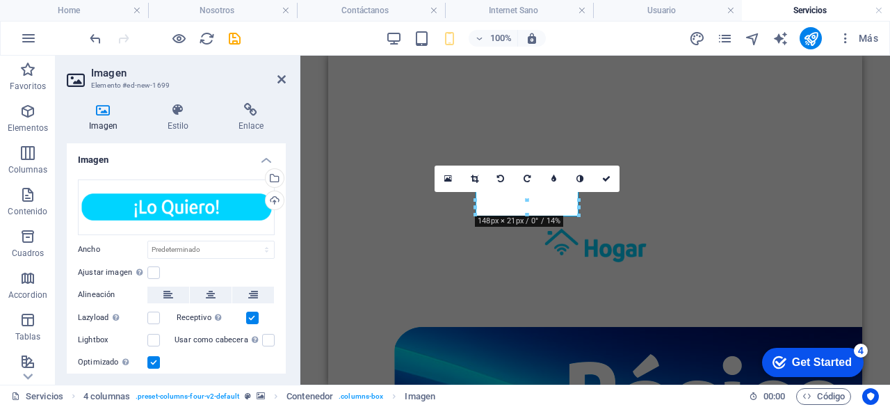
scroll to position [167, 0]
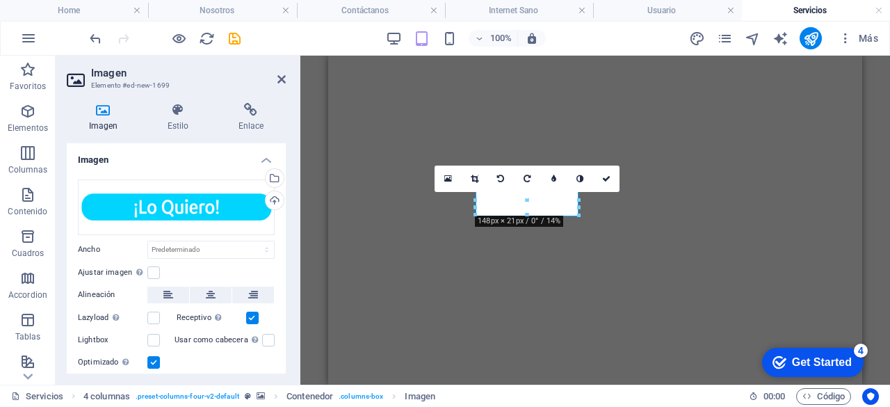
click at [704, 37] on figure at bounding box center [595, 37] width 523 height 0
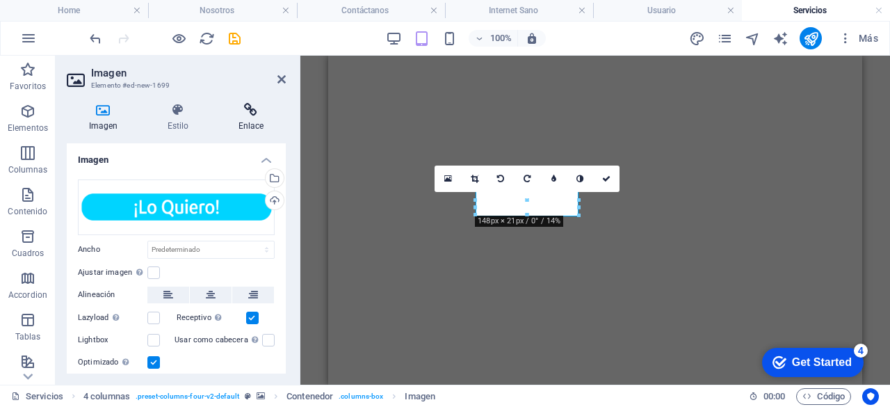
click at [252, 105] on icon at bounding box center [251, 110] width 70 height 14
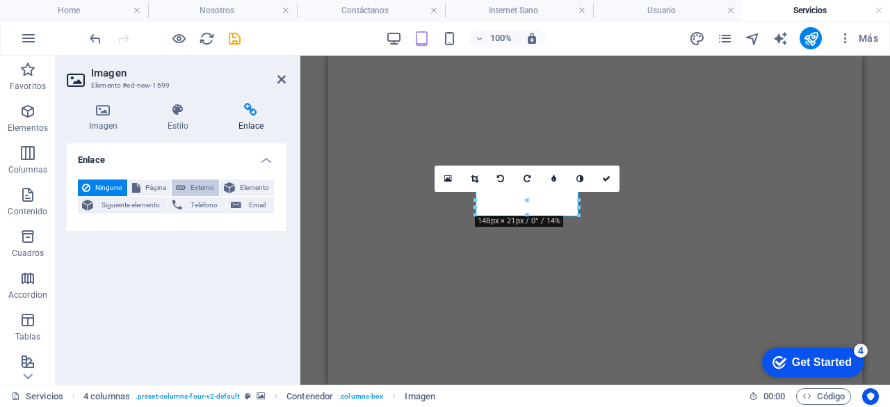
click at [185, 182] on icon at bounding box center [181, 187] width 10 height 17
select select "blank"
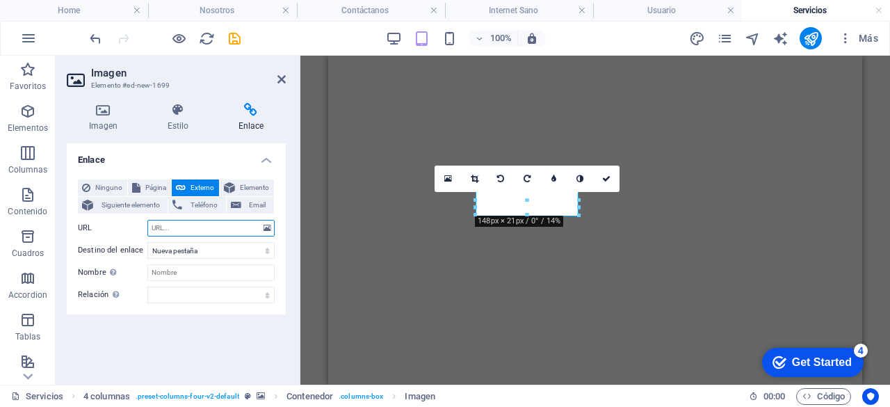
paste input "[URL][DOMAIN_NAME][PHONE_NUMBER])"
type input "[URL][DOMAIN_NAME][PHONE_NUMBER])"
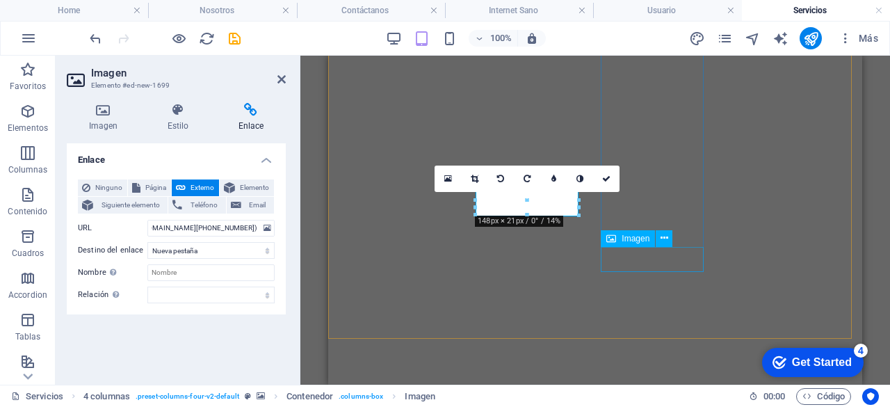
scroll to position [0, 0]
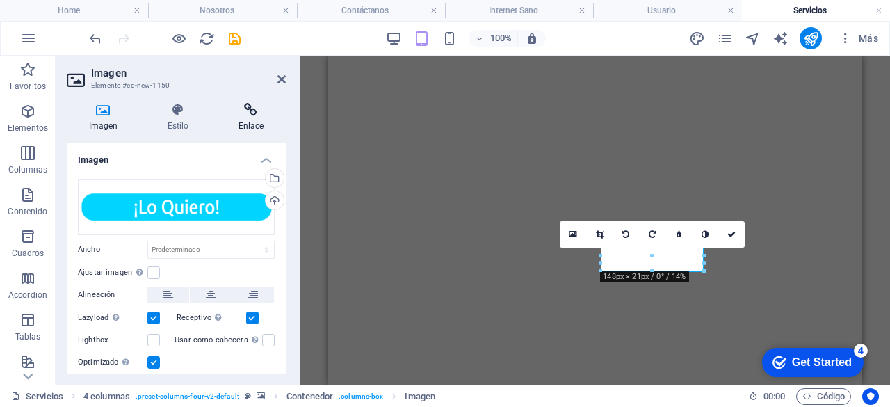
click at [252, 104] on icon at bounding box center [251, 110] width 70 height 14
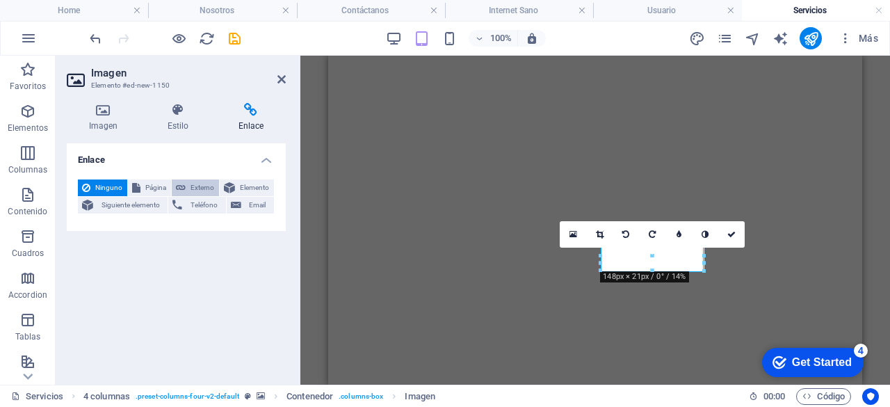
click at [193, 184] on span "Externo" at bounding box center [202, 187] width 25 height 17
select select "blank"
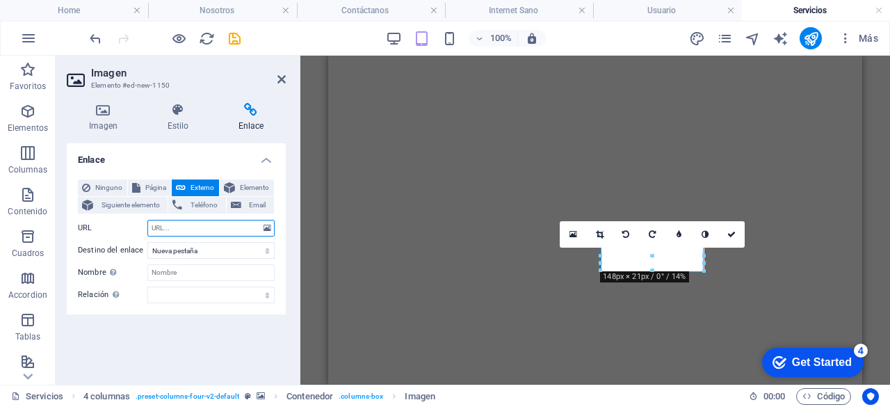
paste input "[URL][DOMAIN_NAME][PHONE_NUMBER])"
type input "[URL][DOMAIN_NAME][PHONE_NUMBER])"
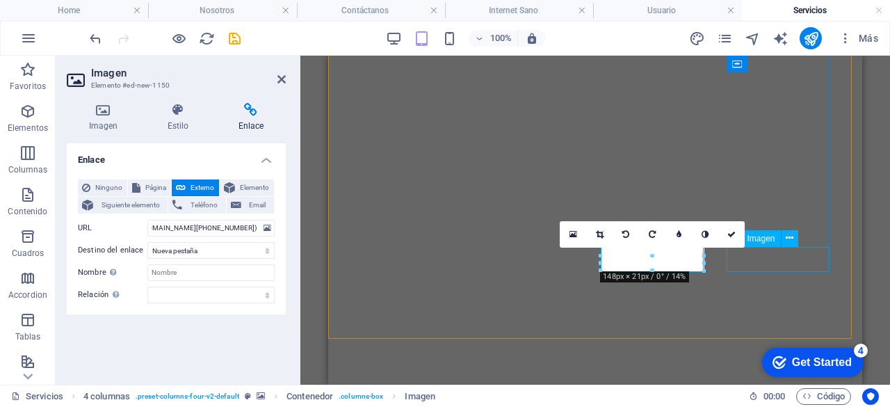
scroll to position [0, 0]
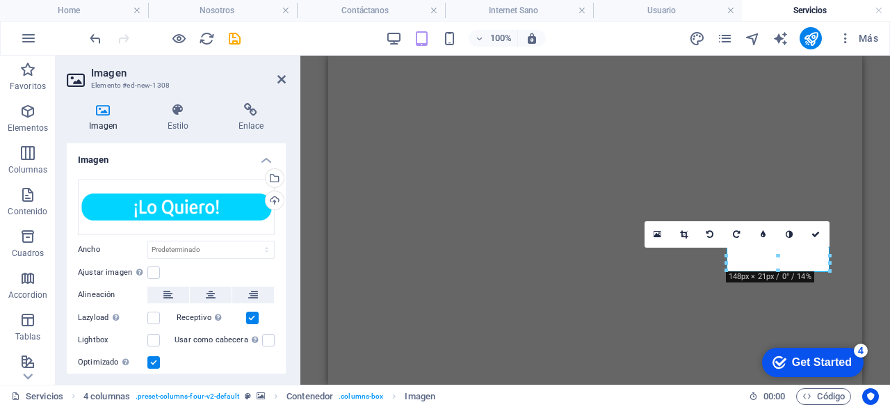
click at [257, 99] on div "Imagen Estilo Enlace Imagen Arrastra archivos aquí, haz clic para escoger archi…" at bounding box center [176, 238] width 241 height 293
click at [256, 103] on icon at bounding box center [251, 110] width 70 height 14
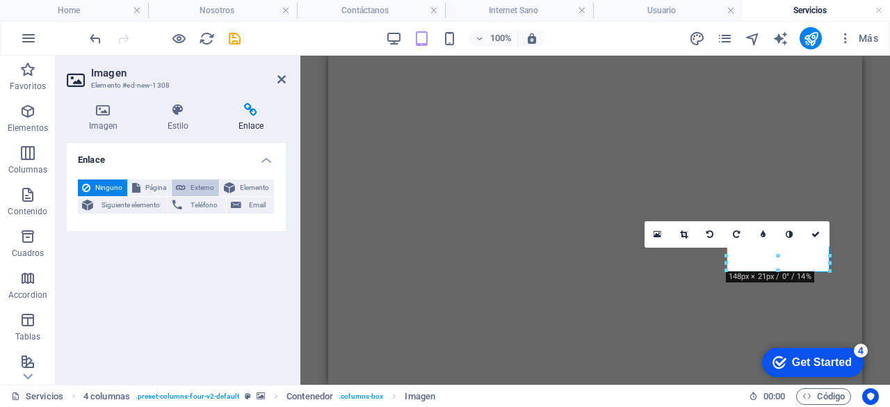
click at [207, 184] on span "Externo" at bounding box center [202, 187] width 25 height 17
select select "blank"
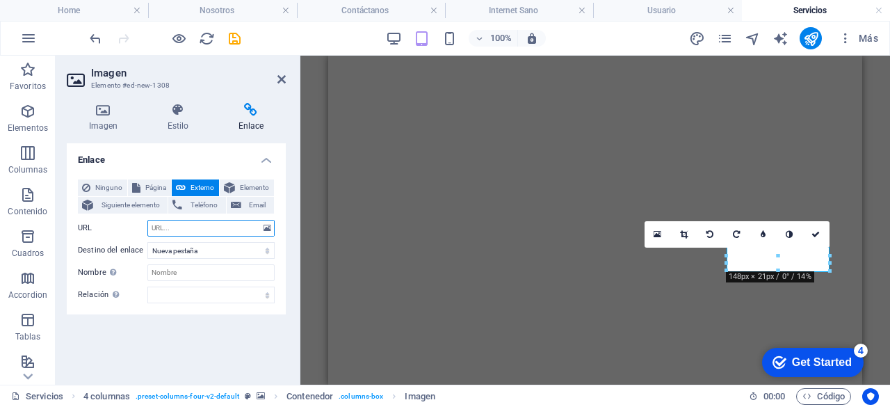
paste input "[URL][DOMAIN_NAME][PHONE_NUMBER])"
type input "[URL][DOMAIN_NAME][PHONE_NUMBER])"
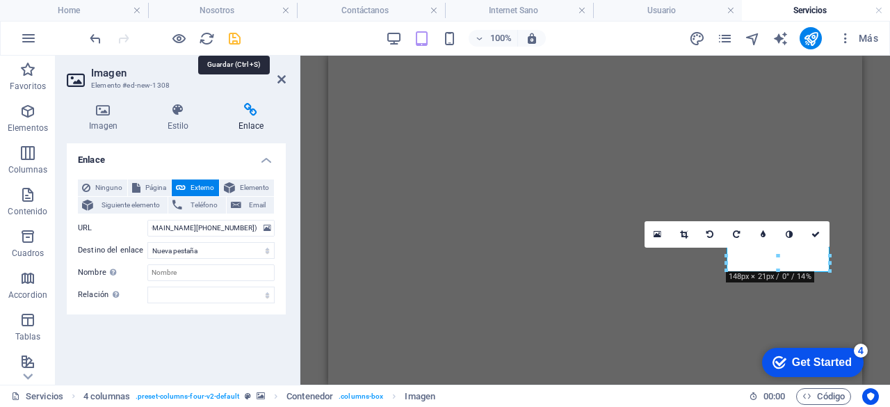
scroll to position [0, 0]
click at [235, 34] on icon "save" at bounding box center [235, 39] width 16 height 16
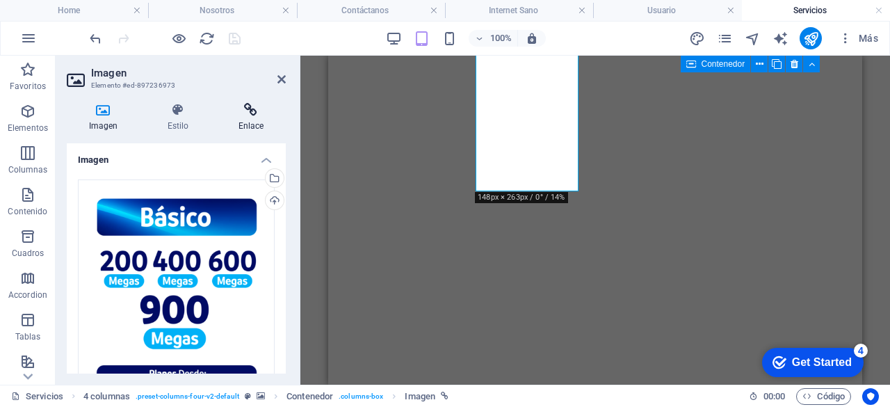
click at [257, 114] on icon at bounding box center [251, 110] width 70 height 14
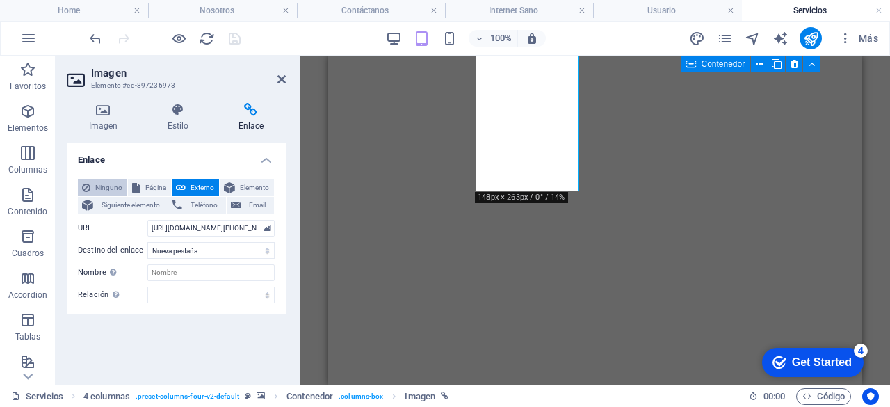
click at [106, 190] on span "Ninguno" at bounding box center [109, 187] width 29 height 17
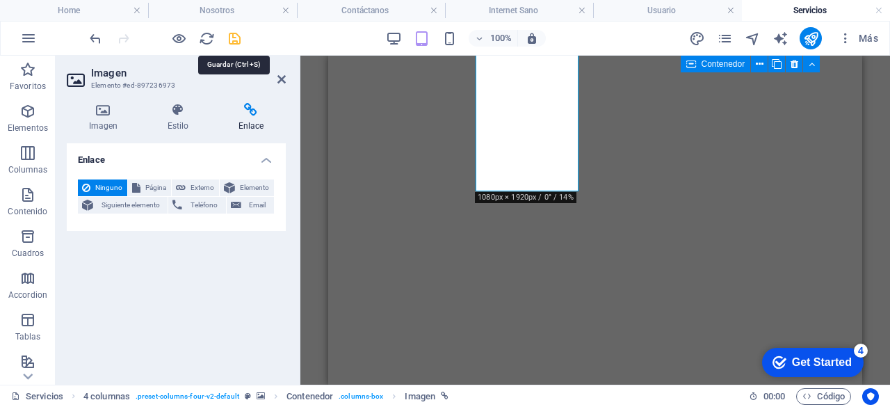
click at [239, 33] on icon "save" at bounding box center [235, 39] width 16 height 16
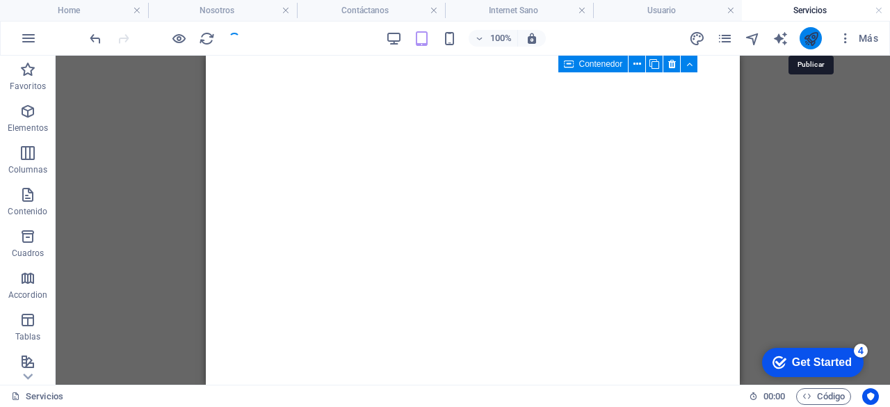
click at [818, 40] on icon "publish" at bounding box center [811, 39] width 16 height 16
